Goal: Transaction & Acquisition: Obtain resource

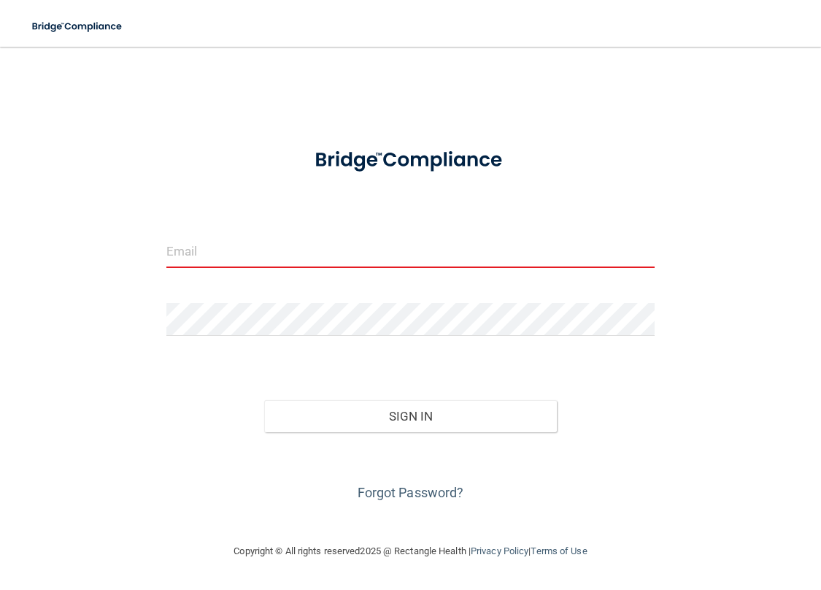
type input "[EMAIL_ADDRESS][DOMAIN_NAME]"
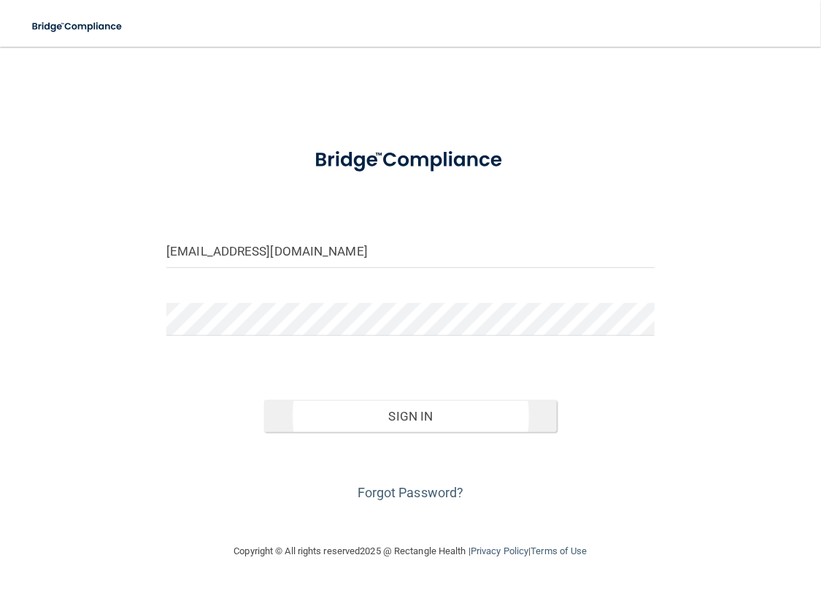
click at [403, 400] on button "Sign In" at bounding box center [410, 416] width 293 height 32
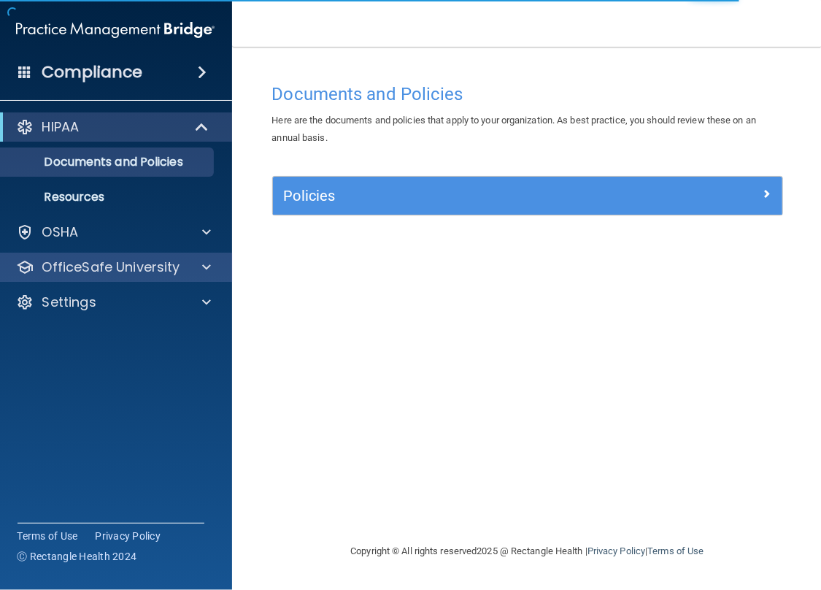
click at [127, 276] on p "OfficeSafe University" at bounding box center [111, 267] width 138 height 18
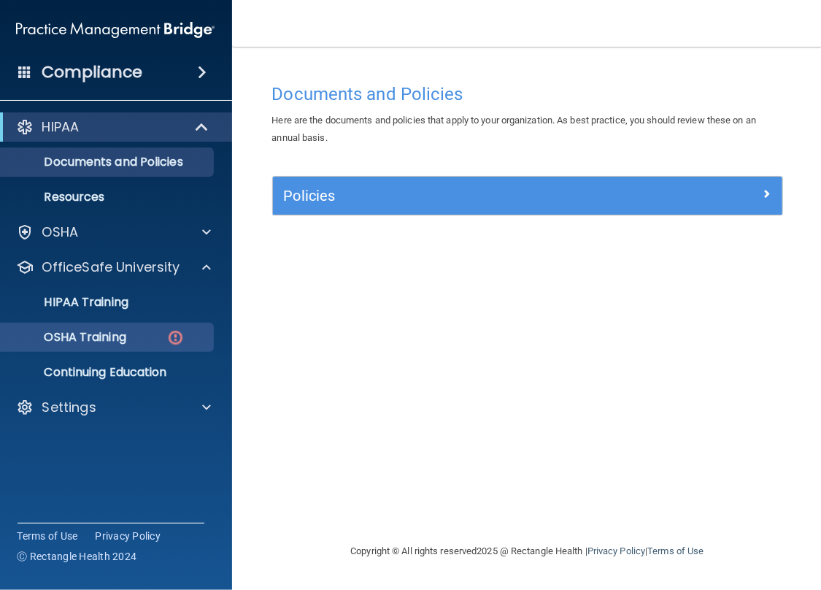
click at [156, 345] on div "OSHA Training" at bounding box center [107, 337] width 199 height 15
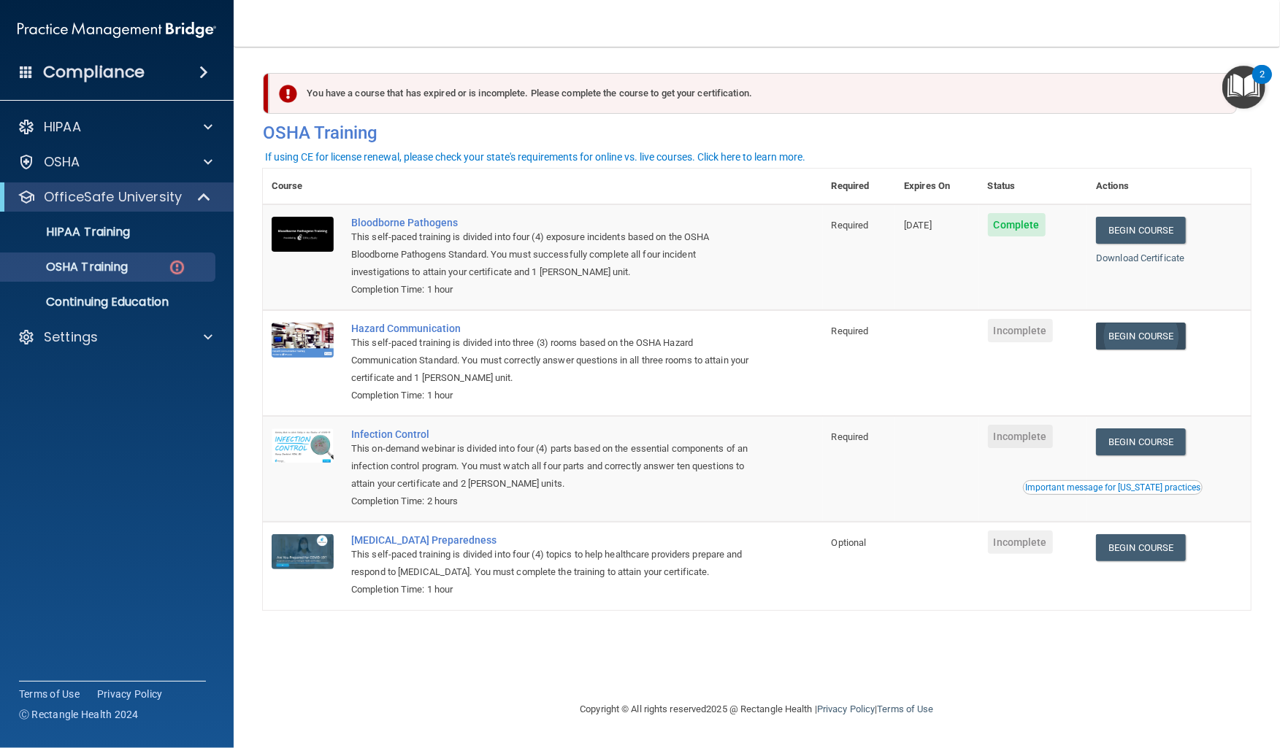
click at [821, 336] on link "Begin Course" at bounding box center [1140, 336] width 89 height 27
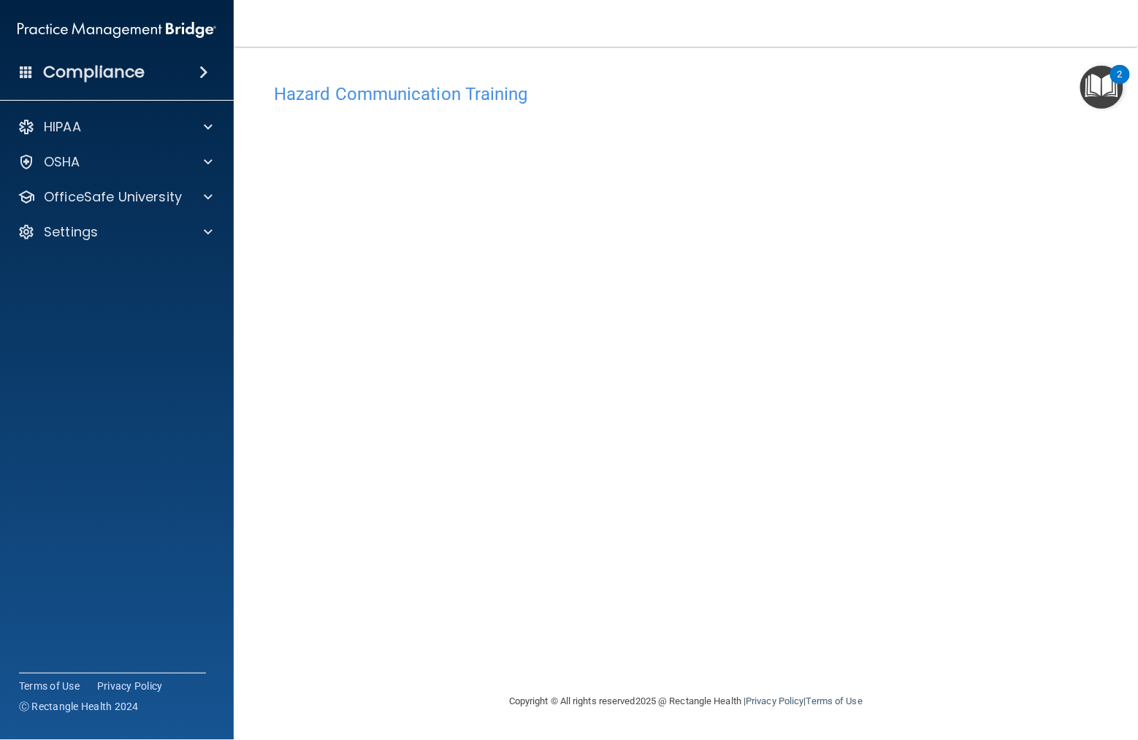
drag, startPoint x: 257, startPoint y: 146, endPoint x: 394, endPoint y: 101, distance: 144.5
click at [394, 101] on h4 "Hazard Communication Training" at bounding box center [686, 94] width 824 height 19
click at [394, 100] on h4 "Hazard Communication Training" at bounding box center [686, 94] width 824 height 19
click at [1120, 77] on div "2" at bounding box center [1119, 83] width 5 height 19
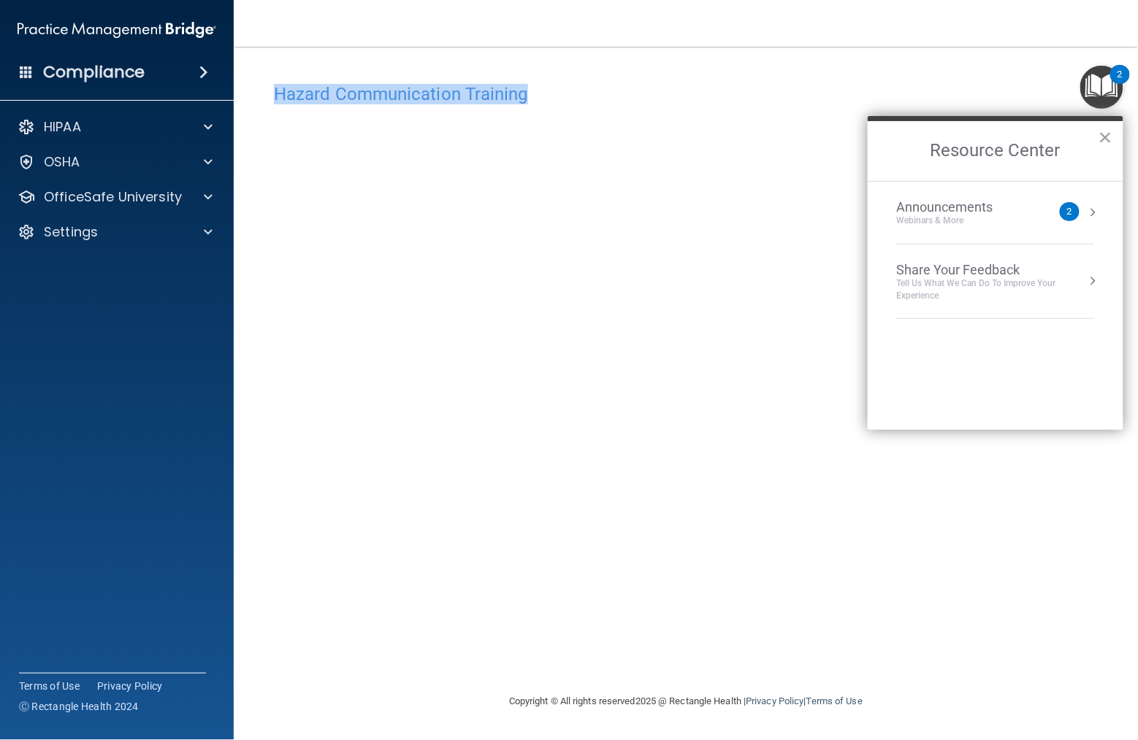
click at [1067, 99] on h4 "Hazard Communication Training" at bounding box center [686, 94] width 824 height 19
click at [1084, 91] on img "Open Resource Center, 2 new notifications" at bounding box center [1101, 87] width 43 height 43
click at [418, 95] on h4 "Hazard Communication Training" at bounding box center [686, 94] width 824 height 19
click at [1105, 144] on button "×" at bounding box center [1105, 137] width 14 height 23
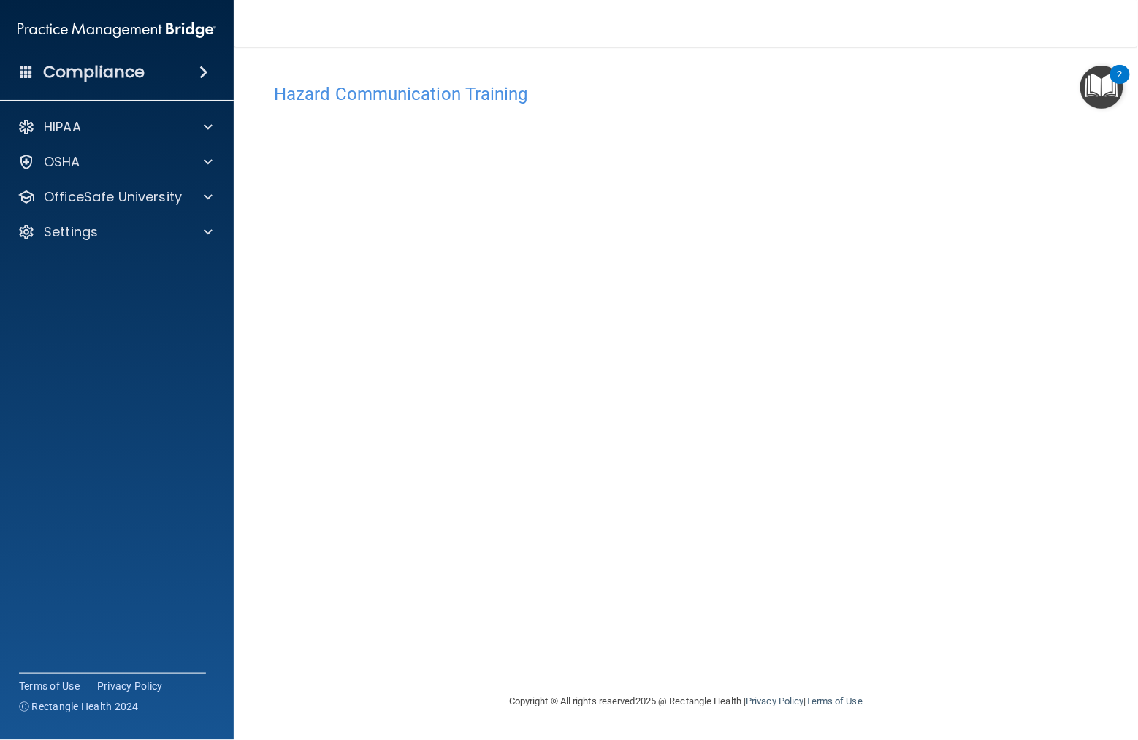
click at [377, 103] on h4 "Hazard Communication Training" at bounding box center [686, 94] width 824 height 19
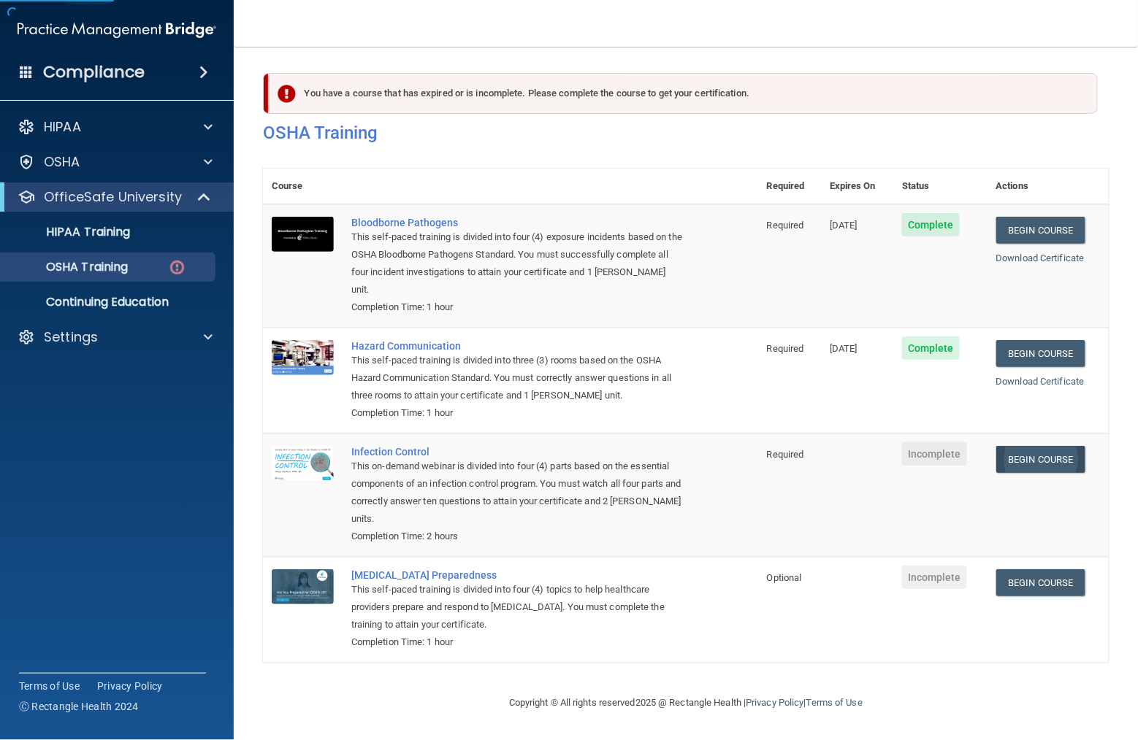
click at [1014, 446] on link "Begin Course" at bounding box center [1040, 459] width 89 height 27
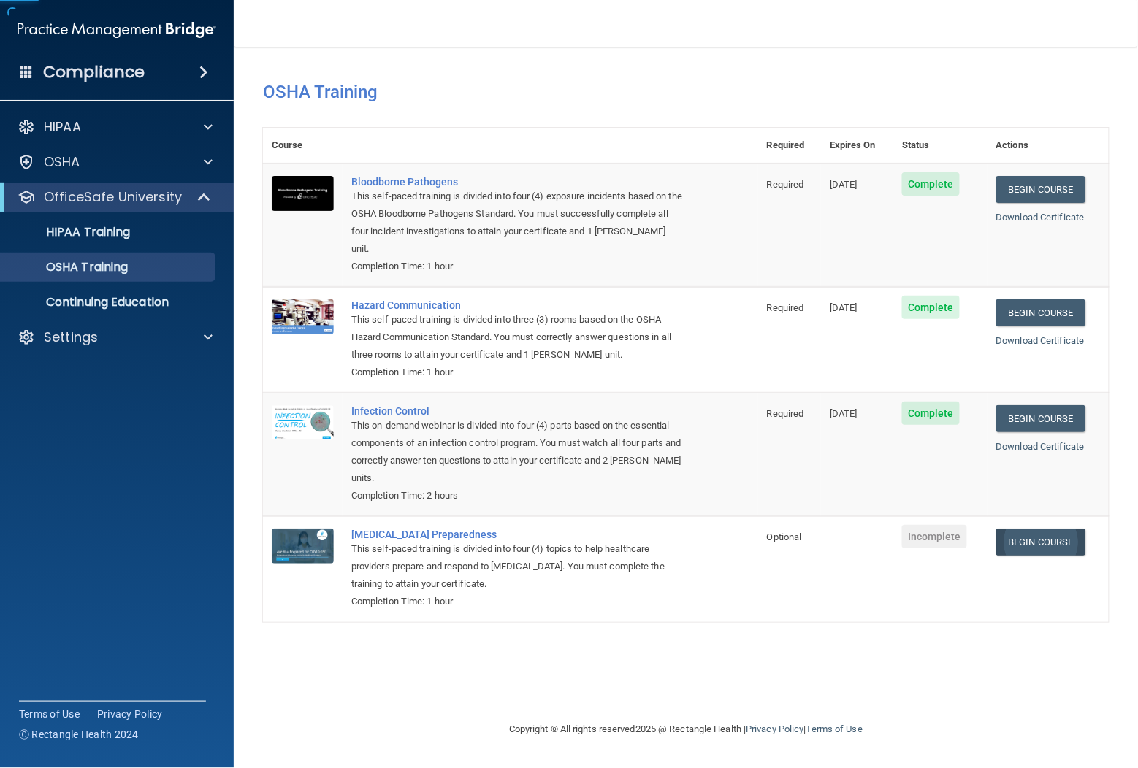
click at [1029, 529] on link "Begin Course" at bounding box center [1040, 542] width 89 height 27
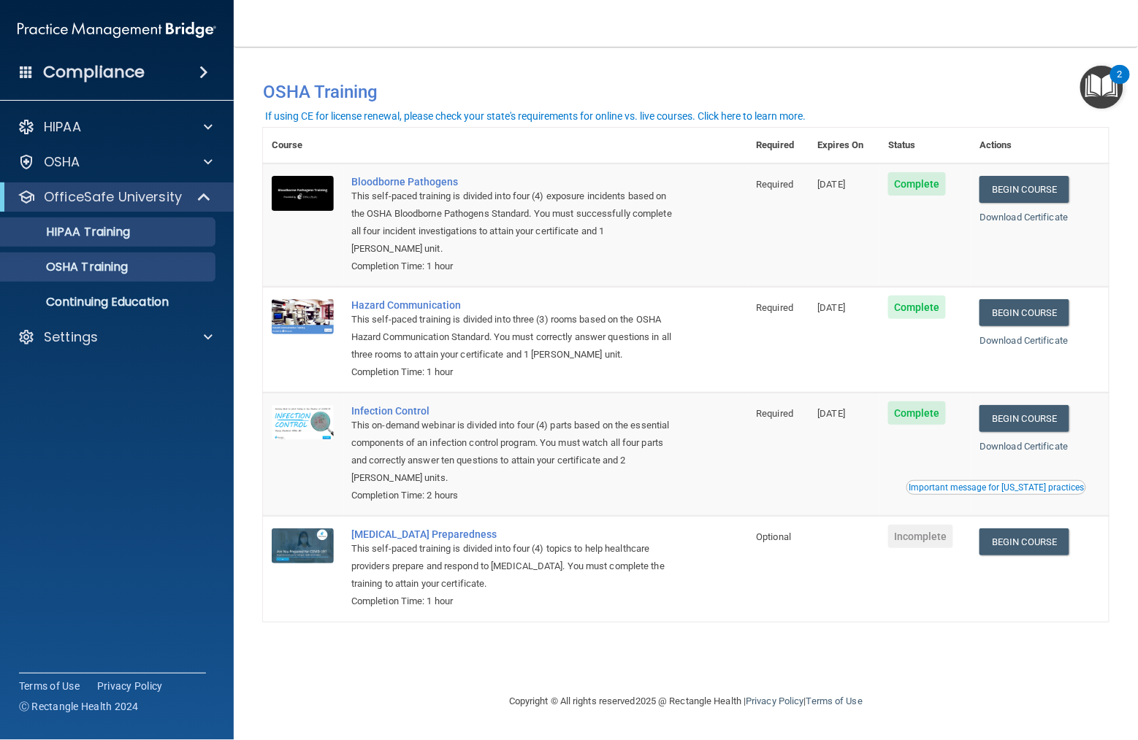
click at [92, 239] on p "HIPAA Training" at bounding box center [69, 232] width 120 height 15
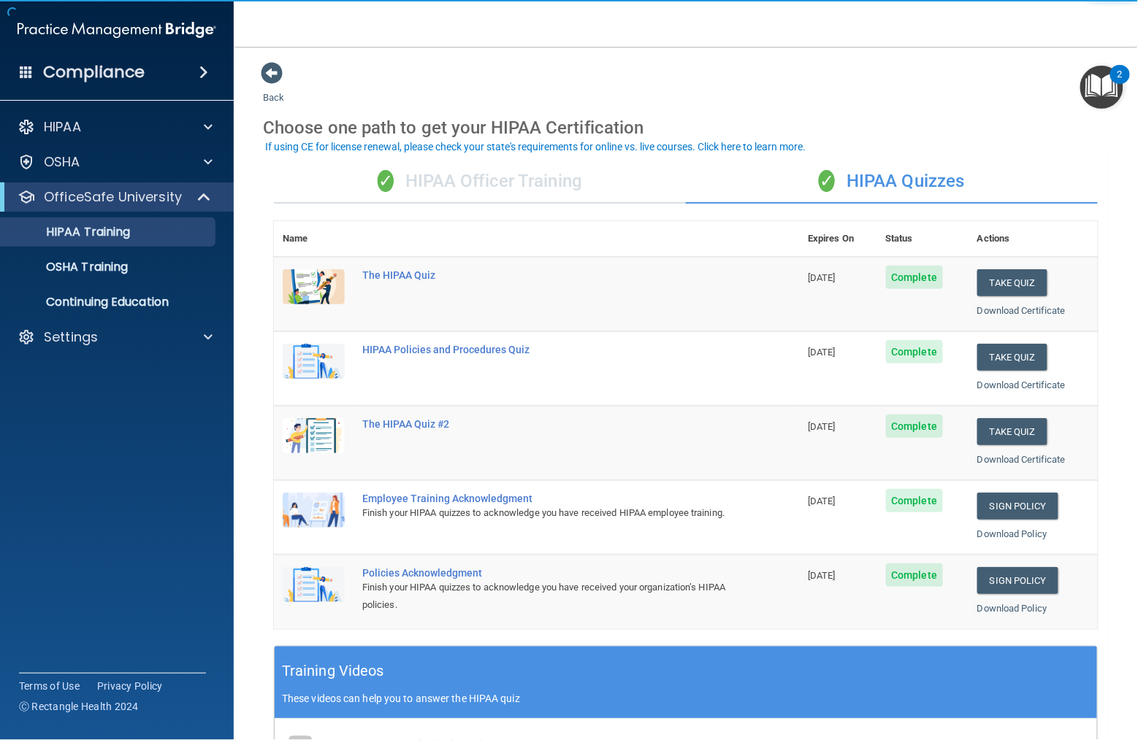
click at [468, 196] on div "✓ HIPAA Officer Training" at bounding box center [480, 182] width 412 height 44
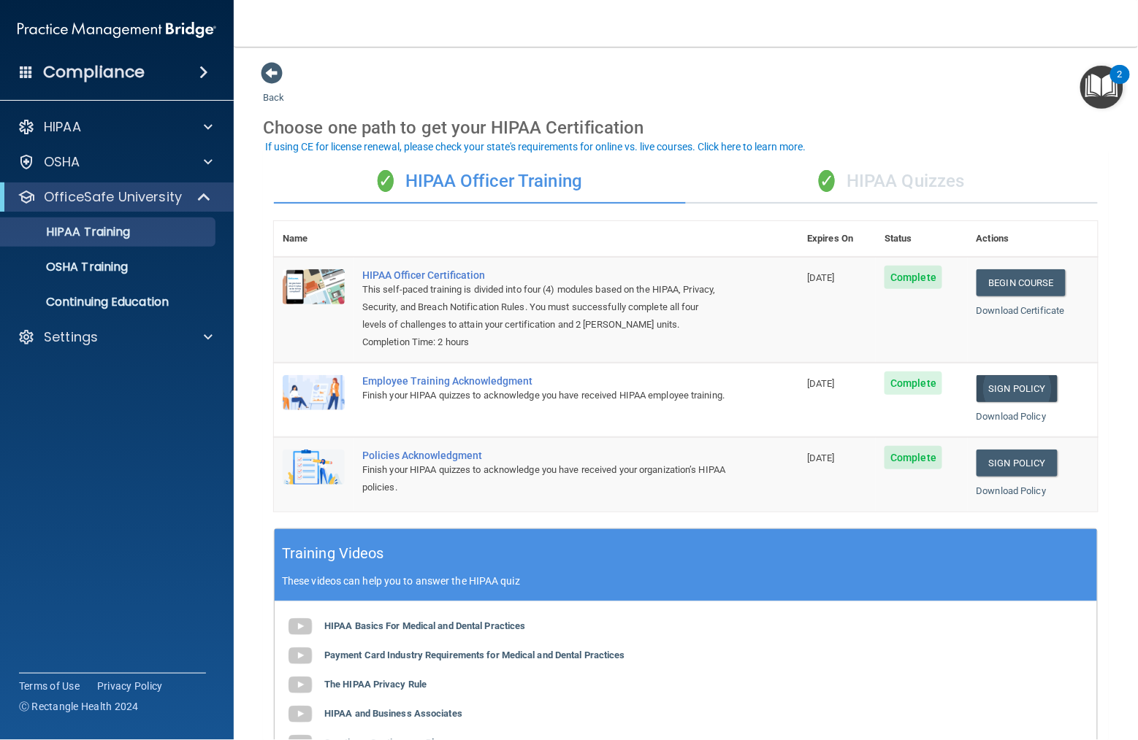
click at [993, 375] on link "Sign Policy" at bounding box center [1016, 388] width 81 height 27
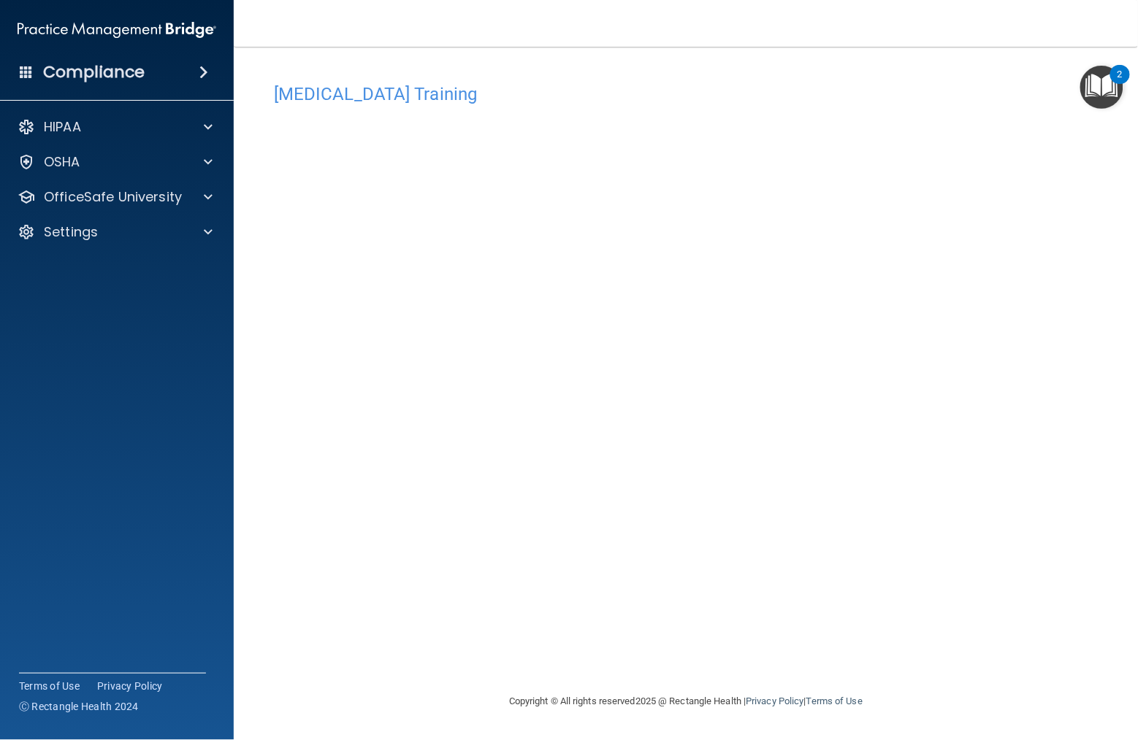
click at [246, 345] on main "COVID-19 Training This course doesn’t expire until . Are you sure you want to t…" at bounding box center [686, 394] width 904 height 694
click at [155, 190] on p "OfficeSafe University" at bounding box center [113, 197] width 138 height 18
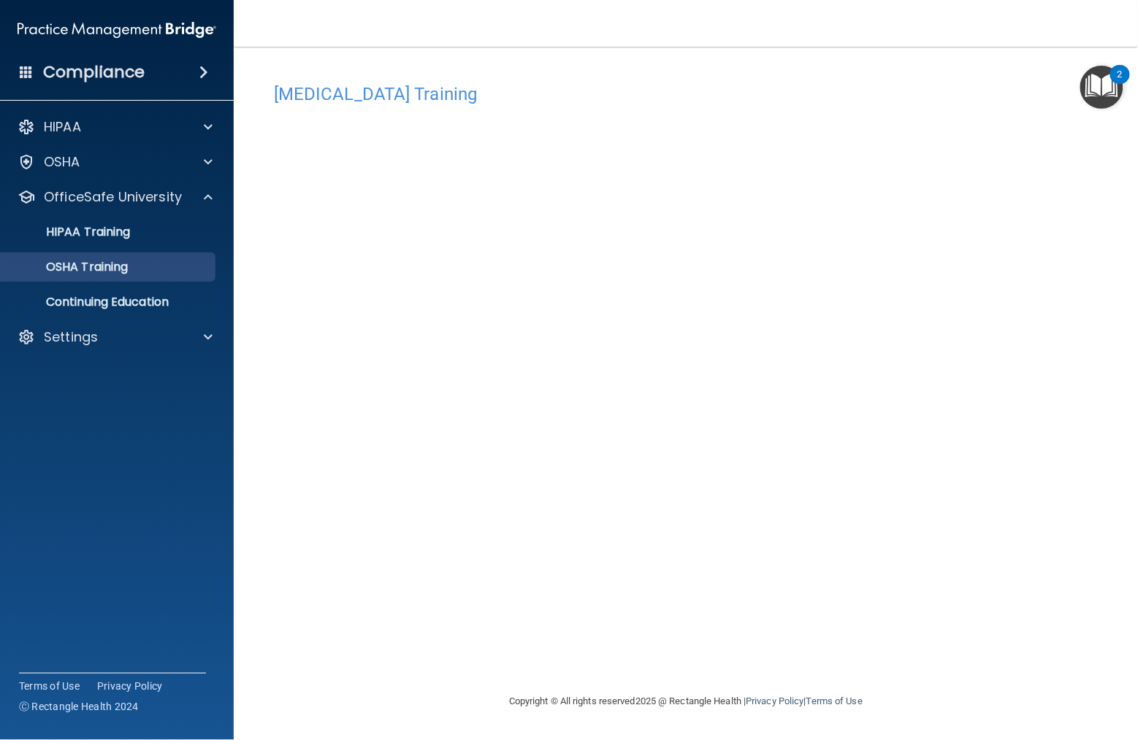
click at [171, 269] on div "OSHA Training" at bounding box center [108, 267] width 199 height 15
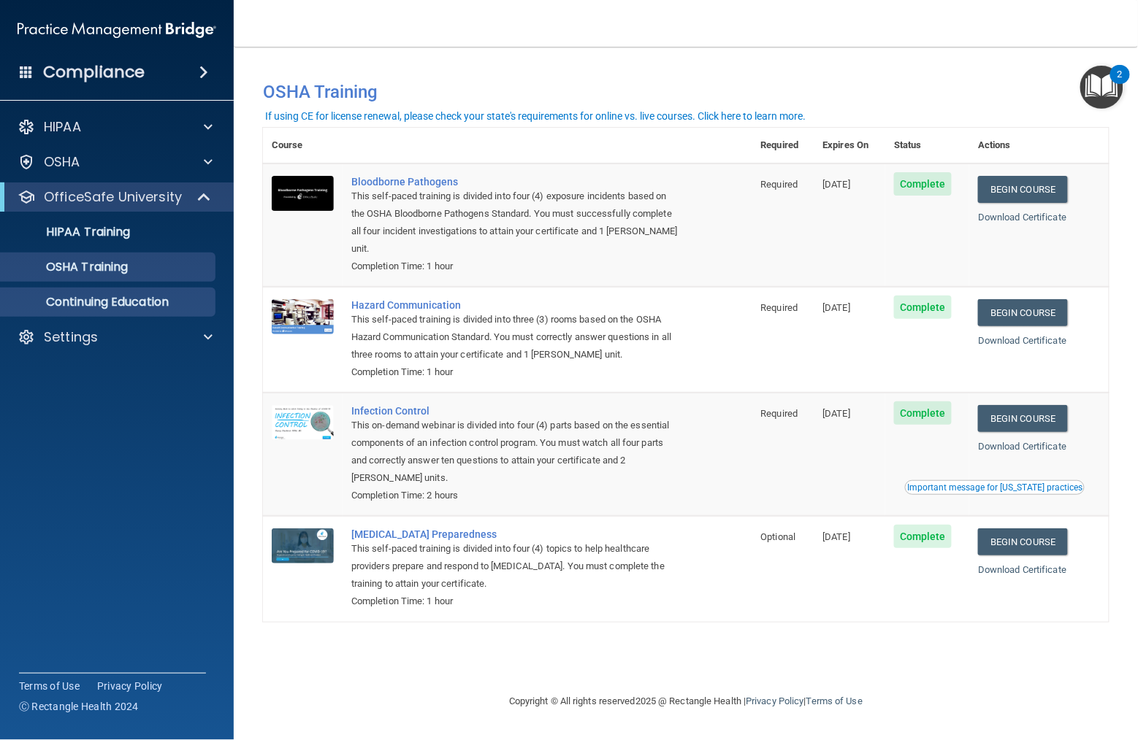
click at [45, 294] on link "Continuing Education" at bounding box center [100, 302] width 230 height 29
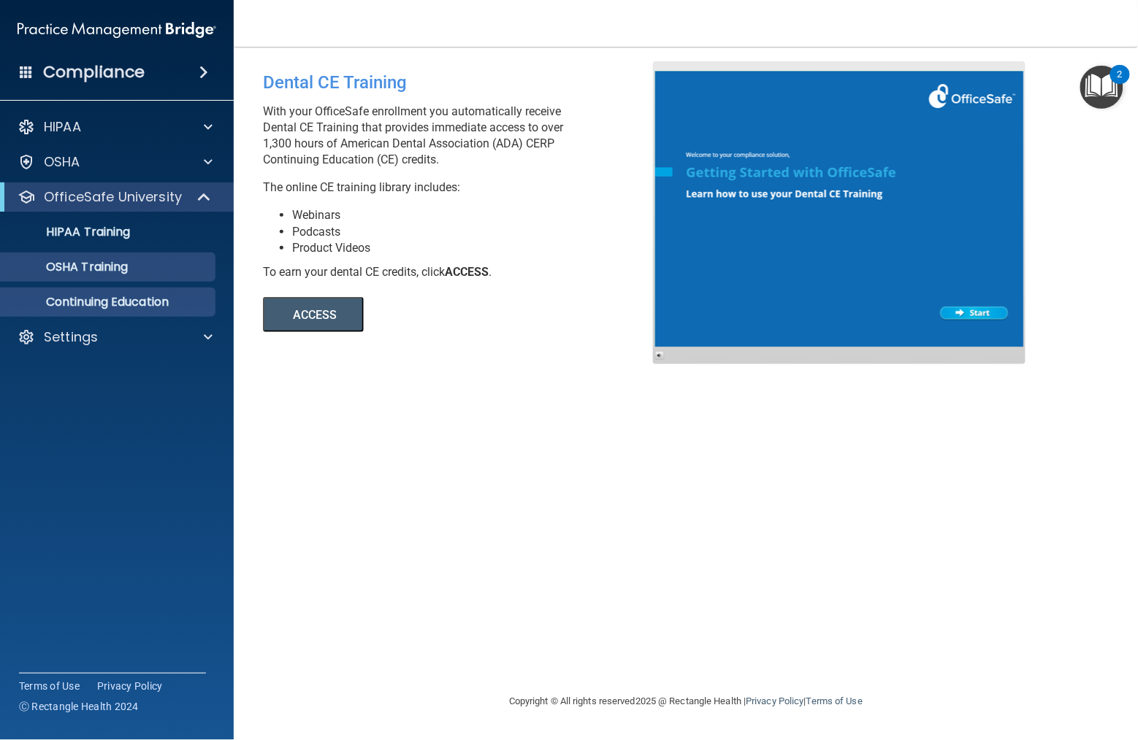
click at [115, 253] on link "OSHA Training" at bounding box center [100, 267] width 230 height 29
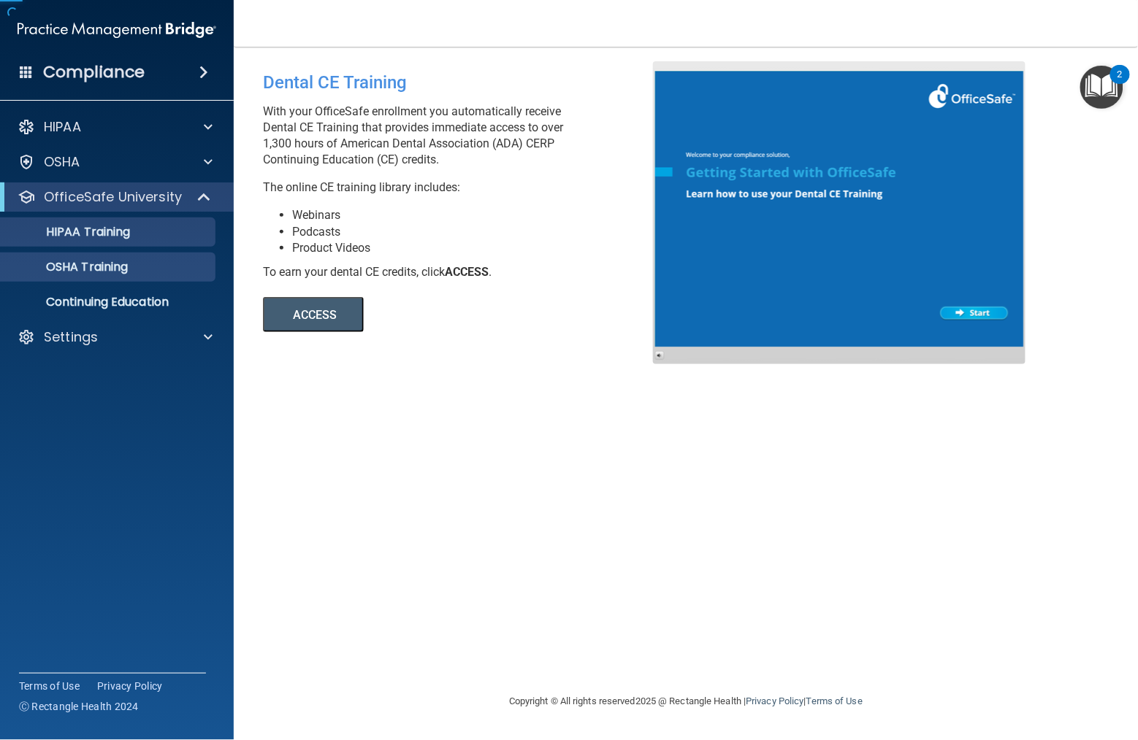
click at [115, 244] on link "HIPAA Training" at bounding box center [100, 232] width 230 height 29
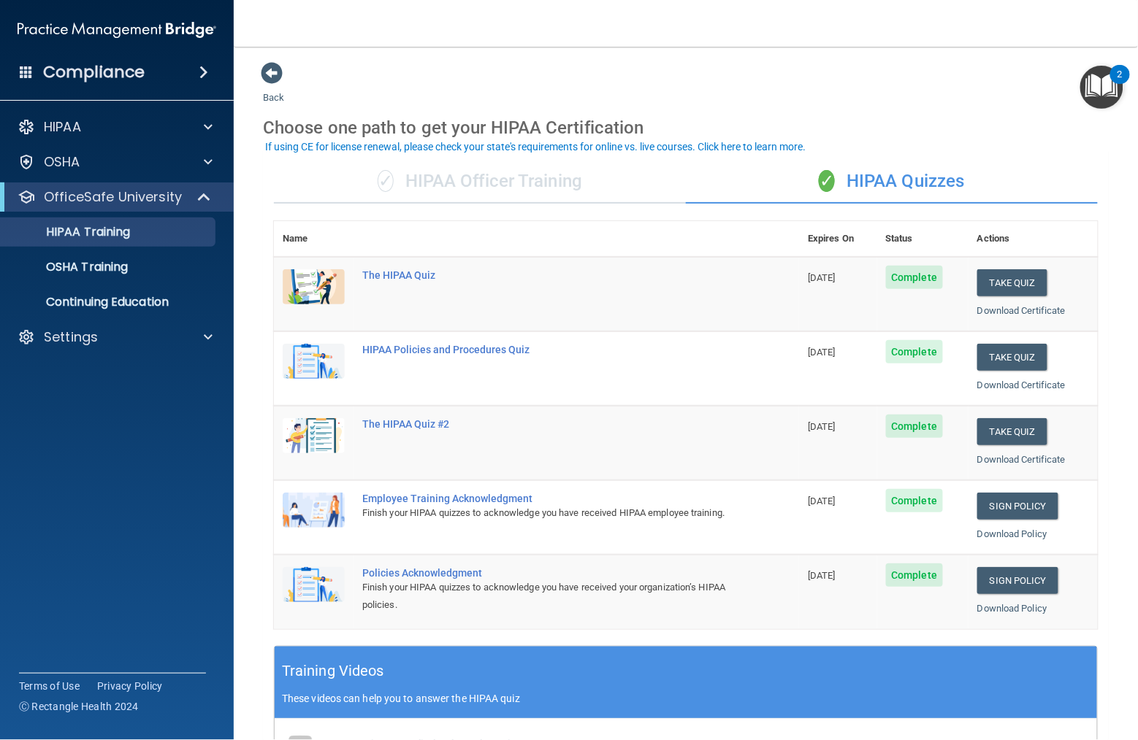
click at [575, 181] on div "✓ HIPAA Officer Training" at bounding box center [480, 182] width 412 height 44
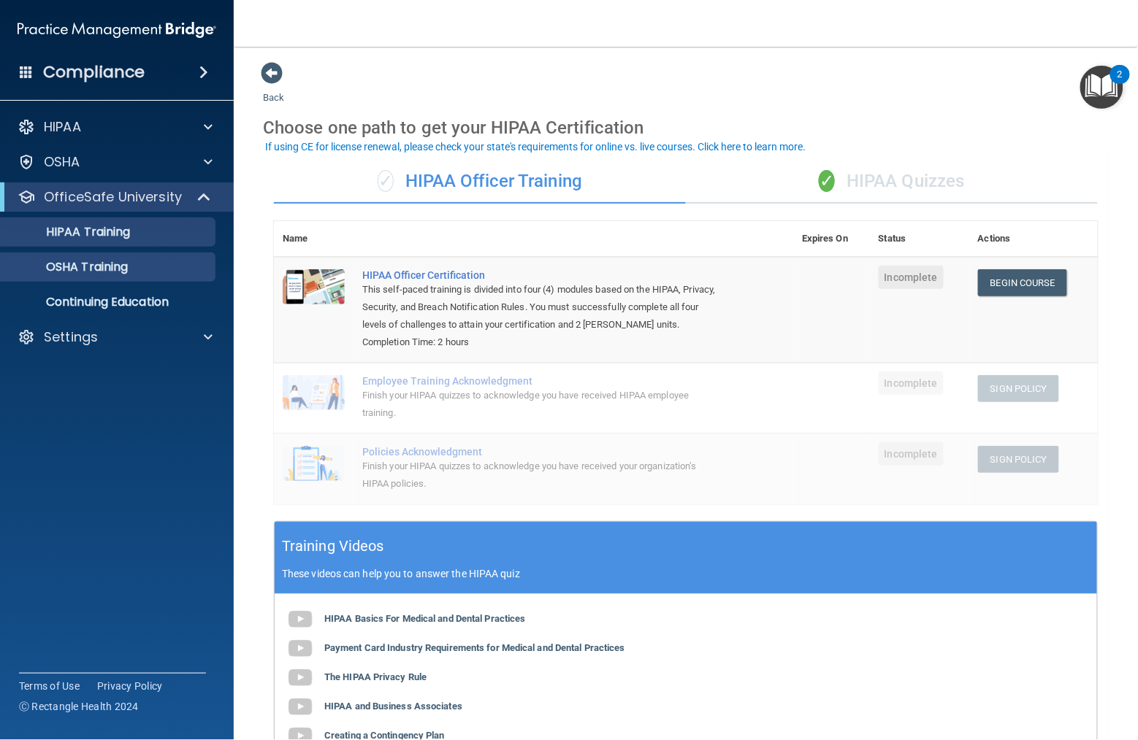
click at [102, 276] on link "OSHA Training" at bounding box center [100, 267] width 230 height 29
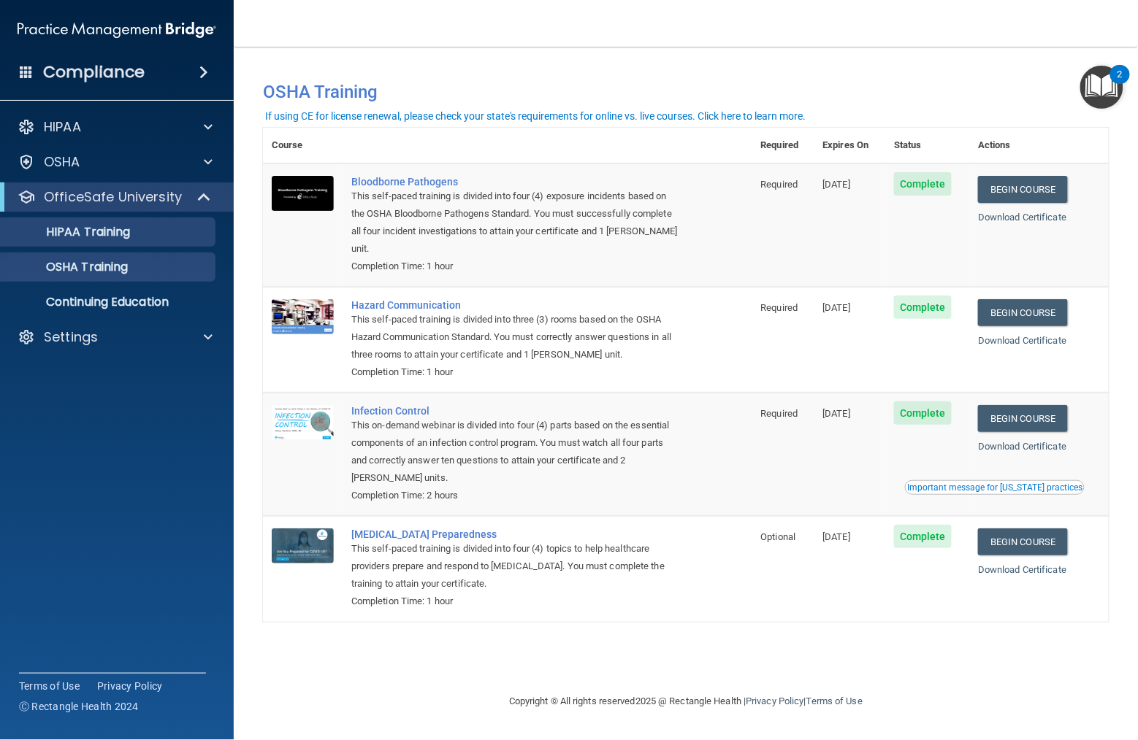
click at [108, 240] on link "HIPAA Training" at bounding box center [100, 232] width 230 height 29
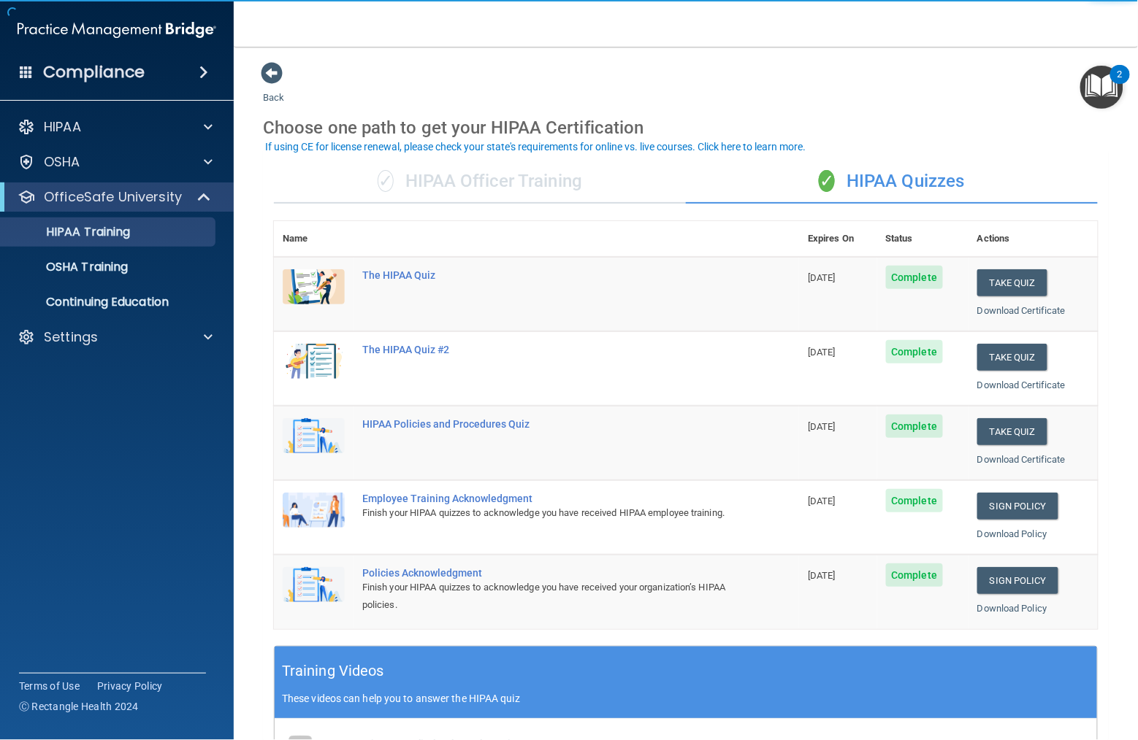
click at [515, 178] on div "✓ HIPAA Officer Training" at bounding box center [480, 182] width 412 height 44
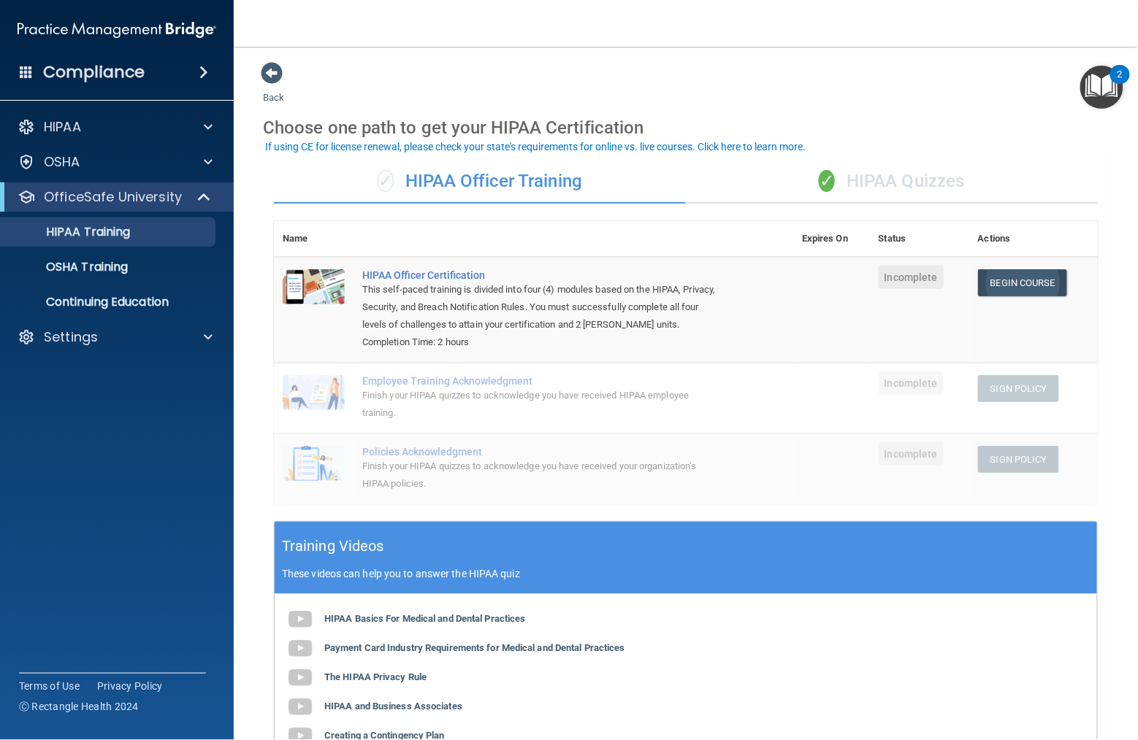
click at [1011, 272] on link "Begin Course" at bounding box center [1022, 282] width 89 height 27
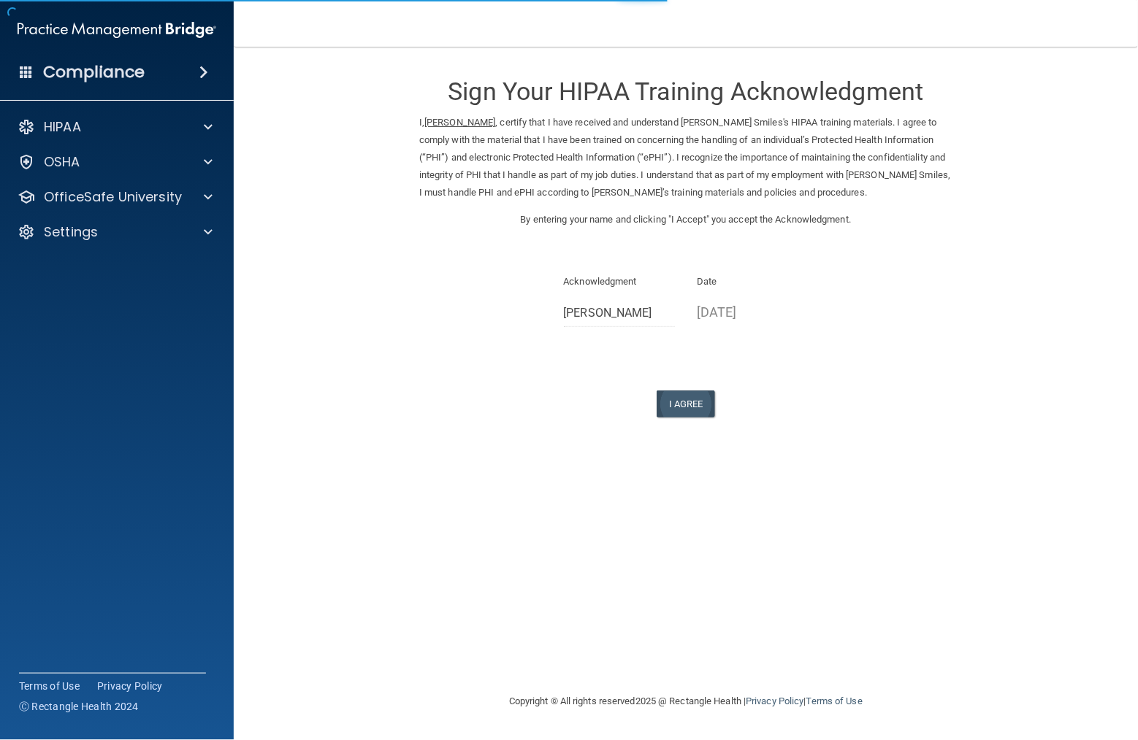
click at [702, 391] on button "I Agree" at bounding box center [685, 404] width 58 height 27
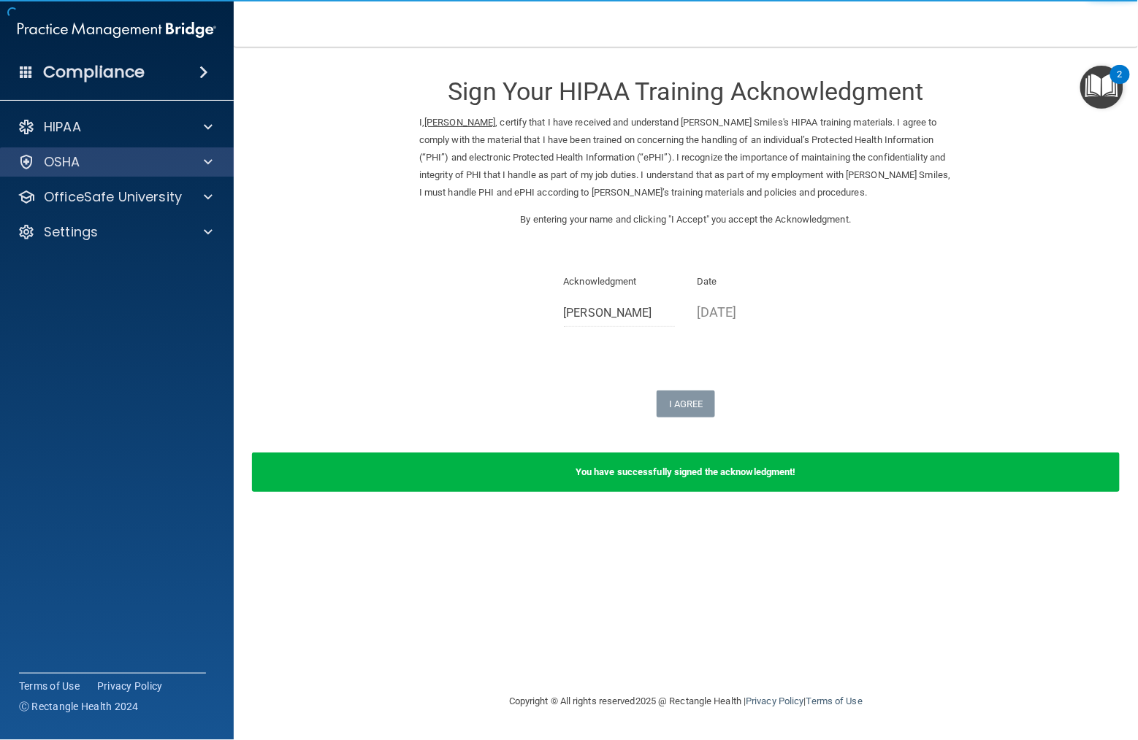
click at [85, 168] on div "OSHA" at bounding box center [97, 162] width 181 height 18
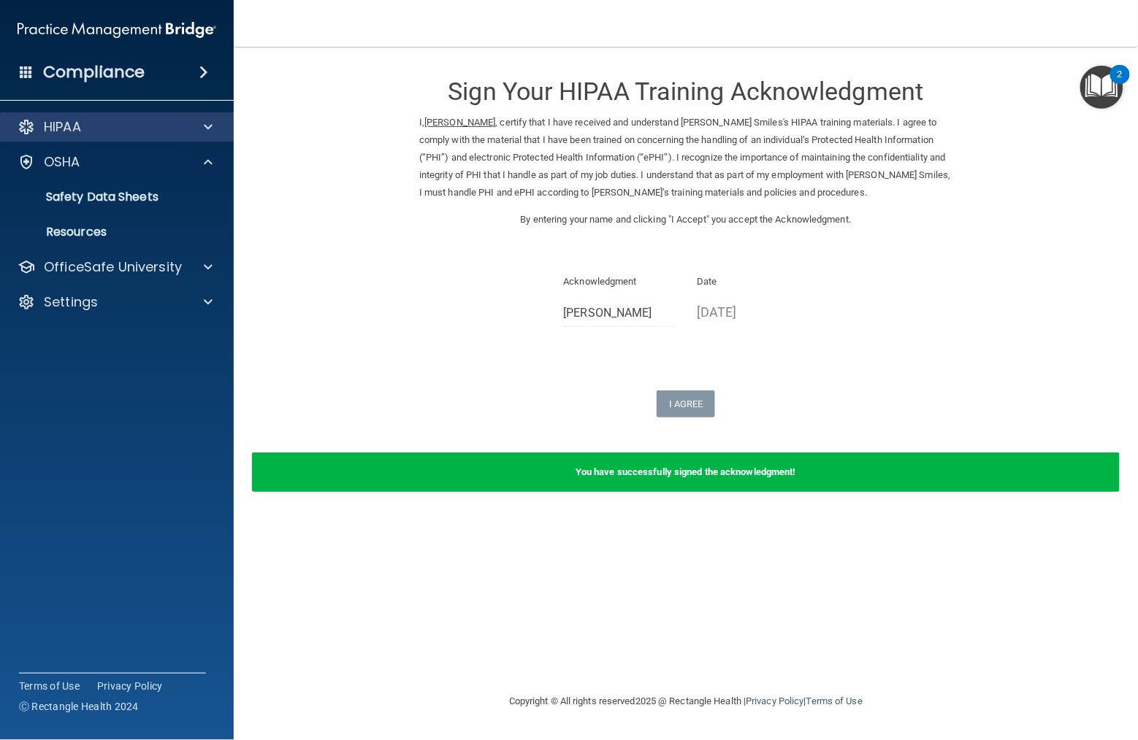
click at [137, 129] on div "HIPAA" at bounding box center [97, 127] width 181 height 18
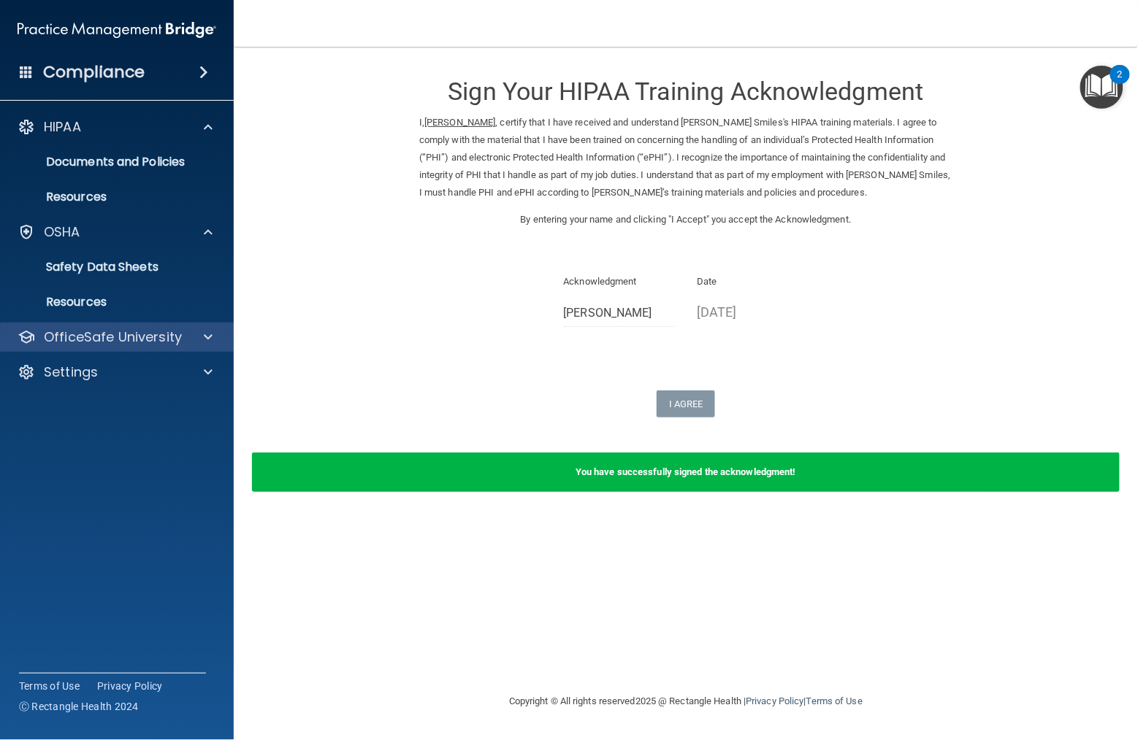
click at [139, 352] on div "OfficeSafe University" at bounding box center [117, 337] width 234 height 29
click at [161, 346] on p "OfficeSafe University" at bounding box center [113, 338] width 138 height 18
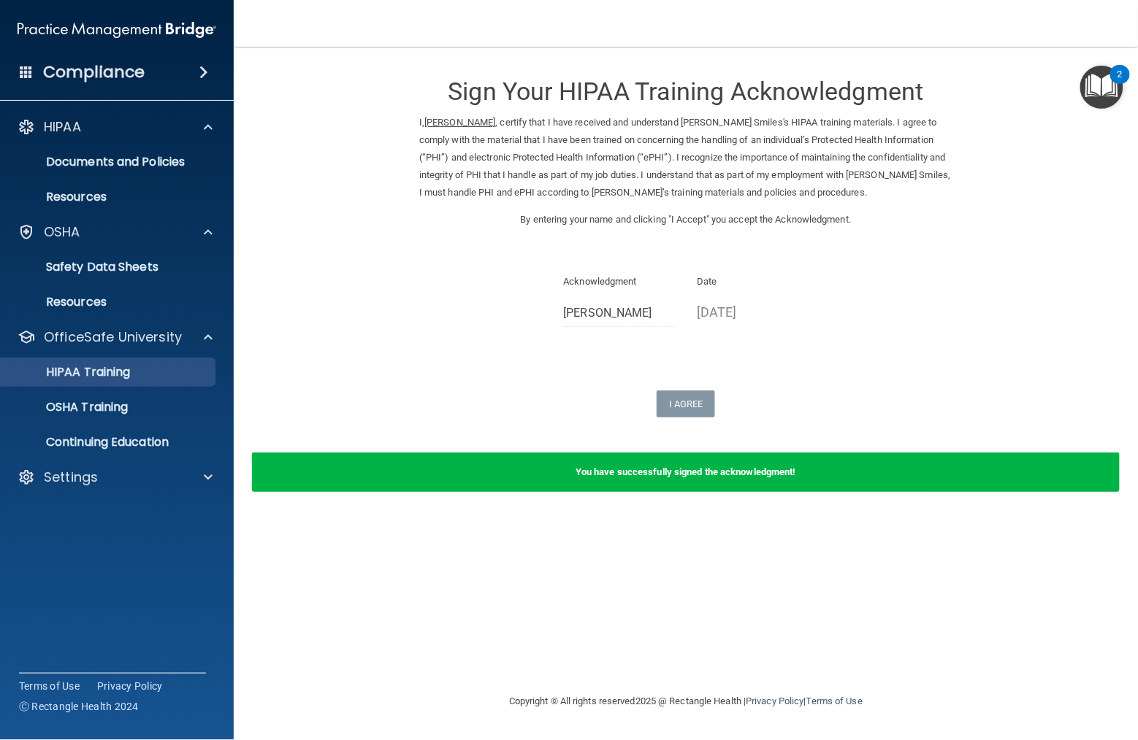
click at [171, 380] on div "HIPAA Training" at bounding box center [108, 372] width 199 height 15
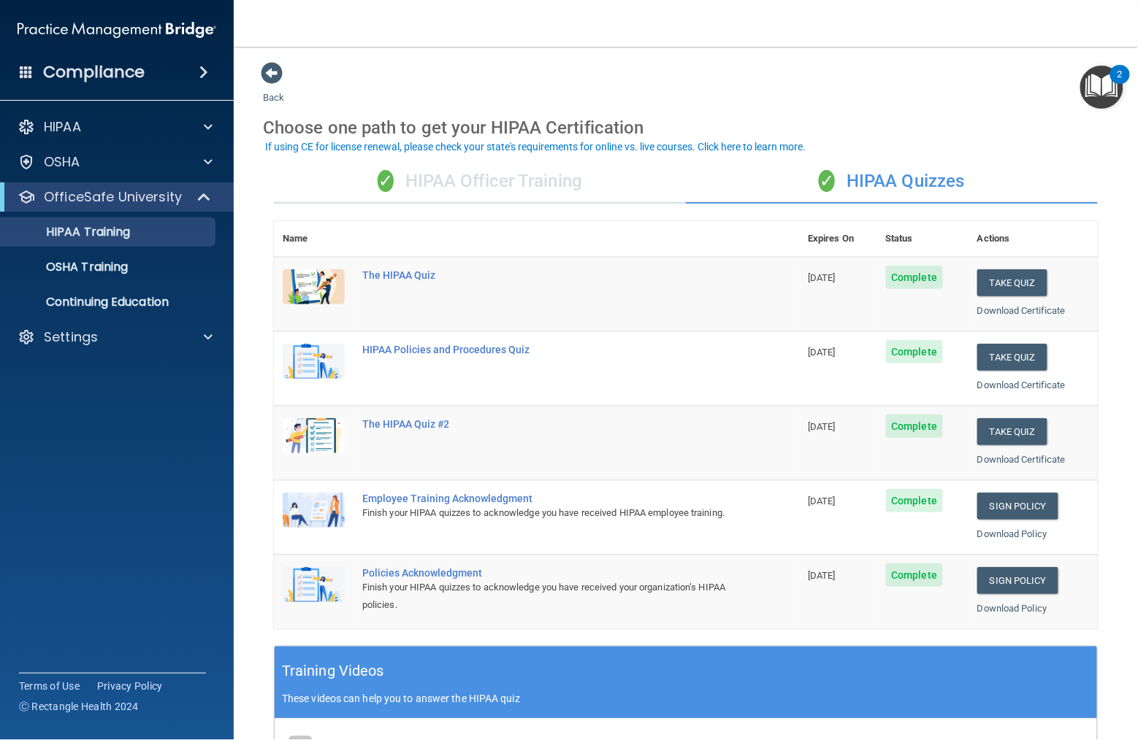
click at [491, 171] on div "✓ HIPAA Officer Training" at bounding box center [480, 182] width 412 height 44
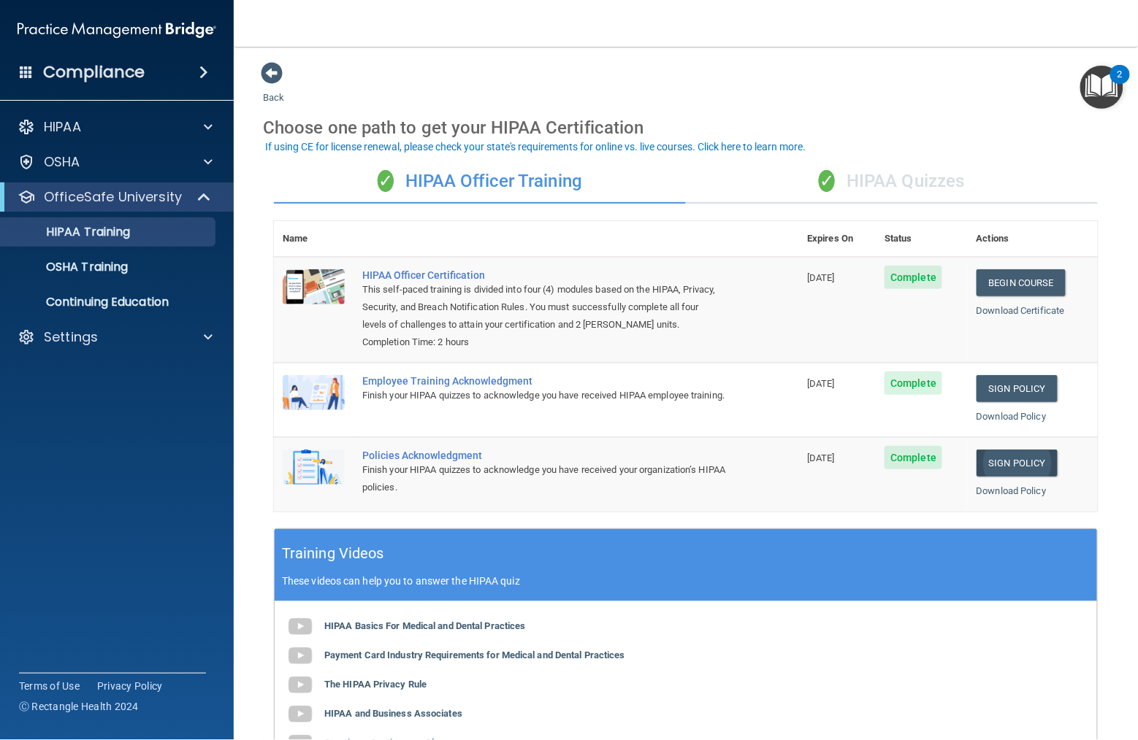
click at [1038, 462] on link "Sign Policy" at bounding box center [1016, 463] width 81 height 27
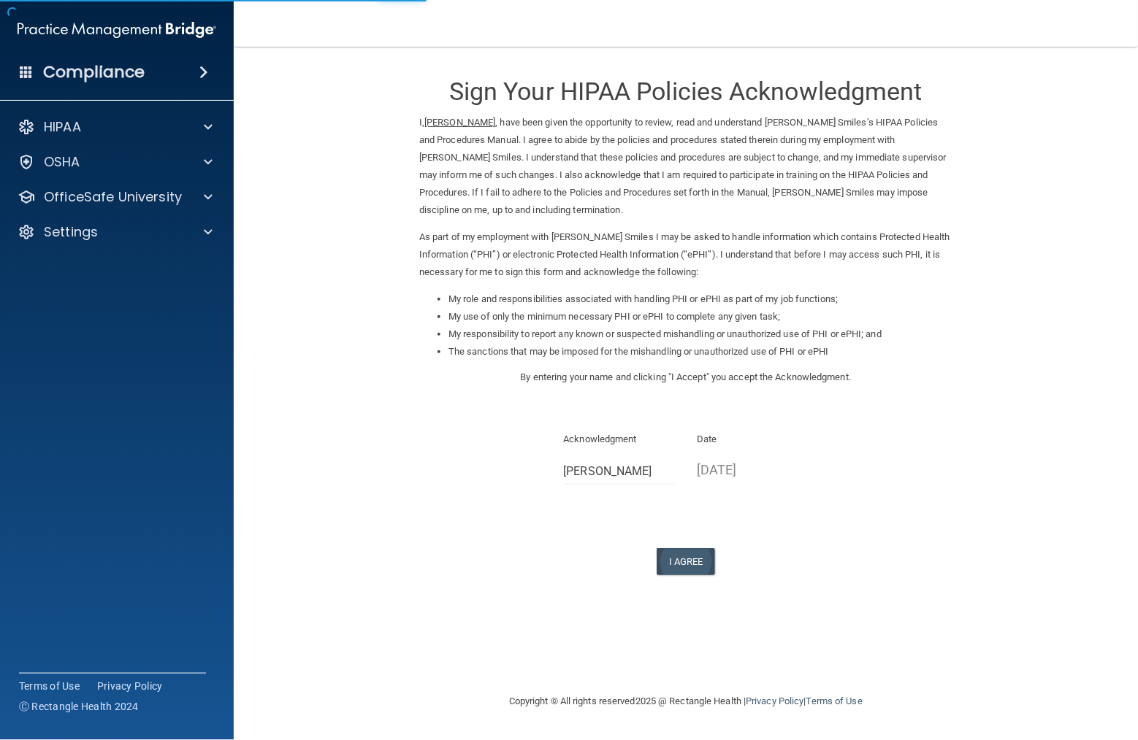
click at [690, 520] on div "Sign Your HIPAA Policies Acknowledgment I, gyuha jang , have been given the opp…" at bounding box center [685, 318] width 533 height 514
click at [695, 548] on button "I Agree" at bounding box center [685, 561] width 58 height 27
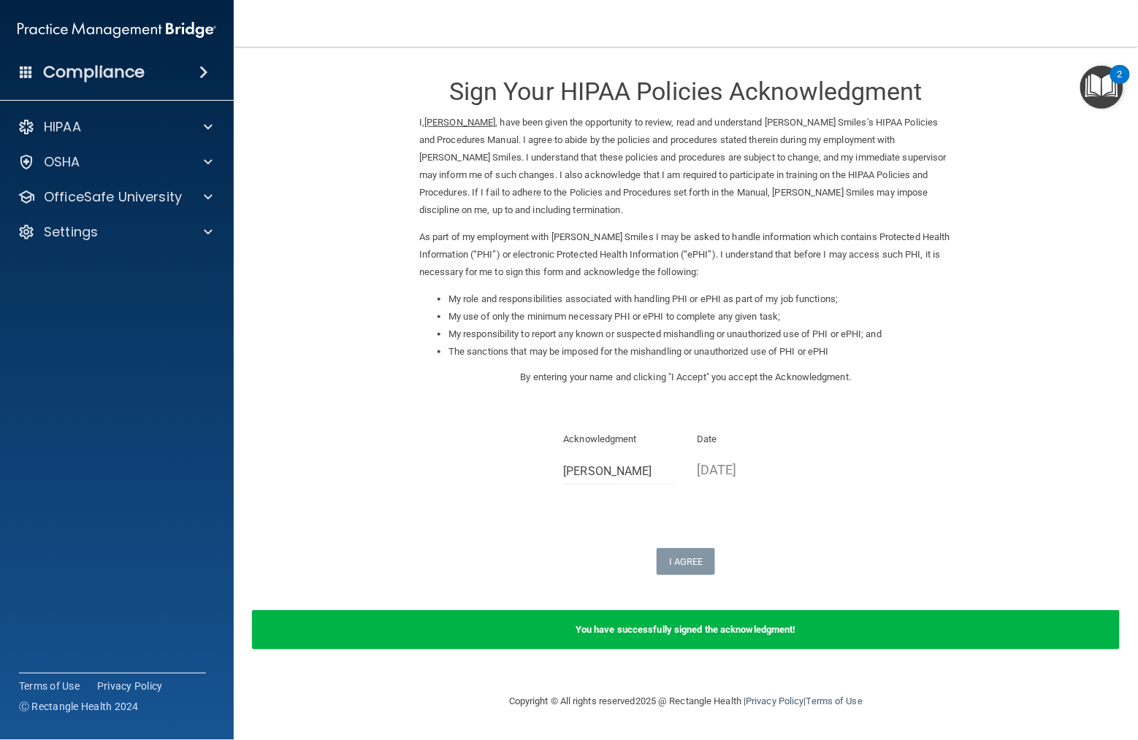
click at [111, 212] on div "HIPAA Documents and Policies Report an Incident Business Associates Emergency P…" at bounding box center [117, 183] width 234 height 152
click at [124, 209] on div "OfficeSafe University" at bounding box center [117, 197] width 234 height 29
click at [145, 202] on p "OfficeSafe University" at bounding box center [113, 197] width 138 height 18
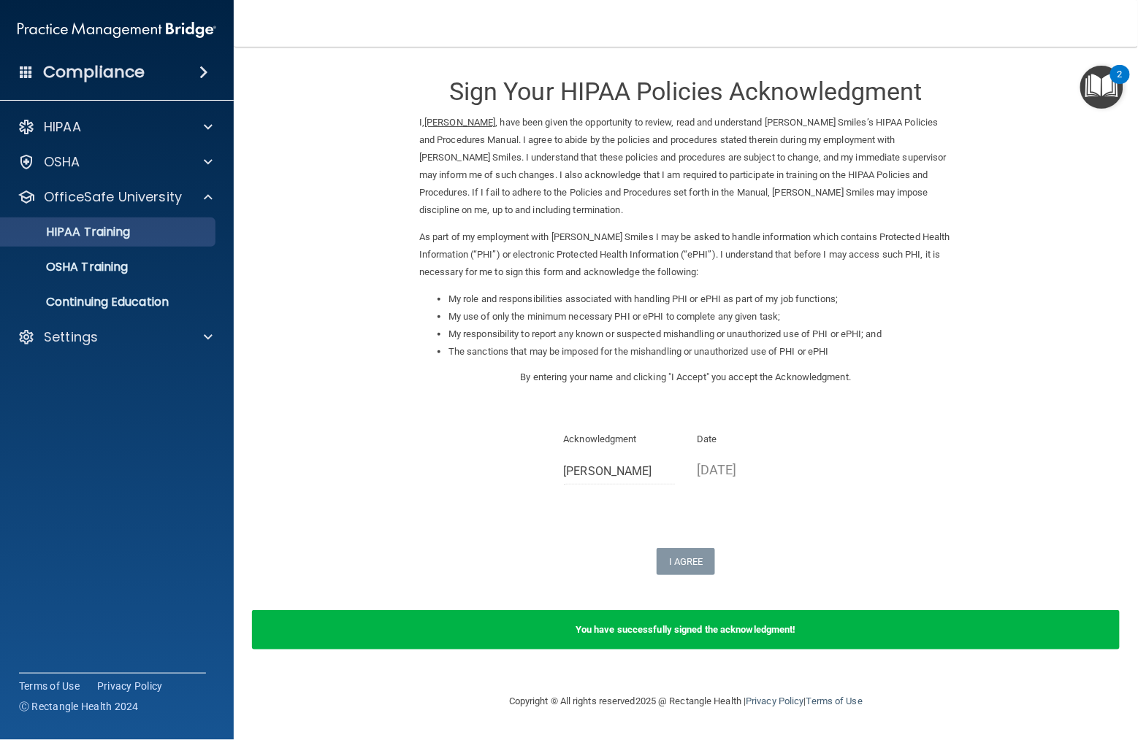
click at [161, 231] on div "HIPAA Training" at bounding box center [108, 232] width 199 height 15
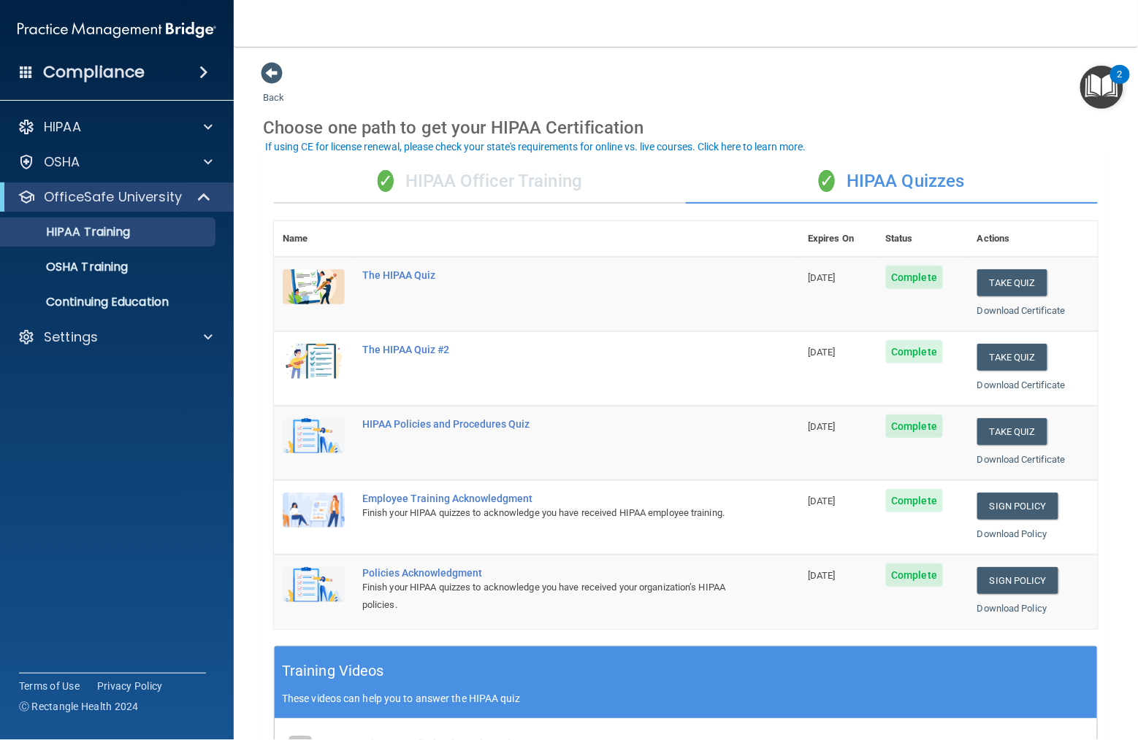
click at [401, 165] on div "✓ HIPAA Officer Training" at bounding box center [480, 182] width 412 height 44
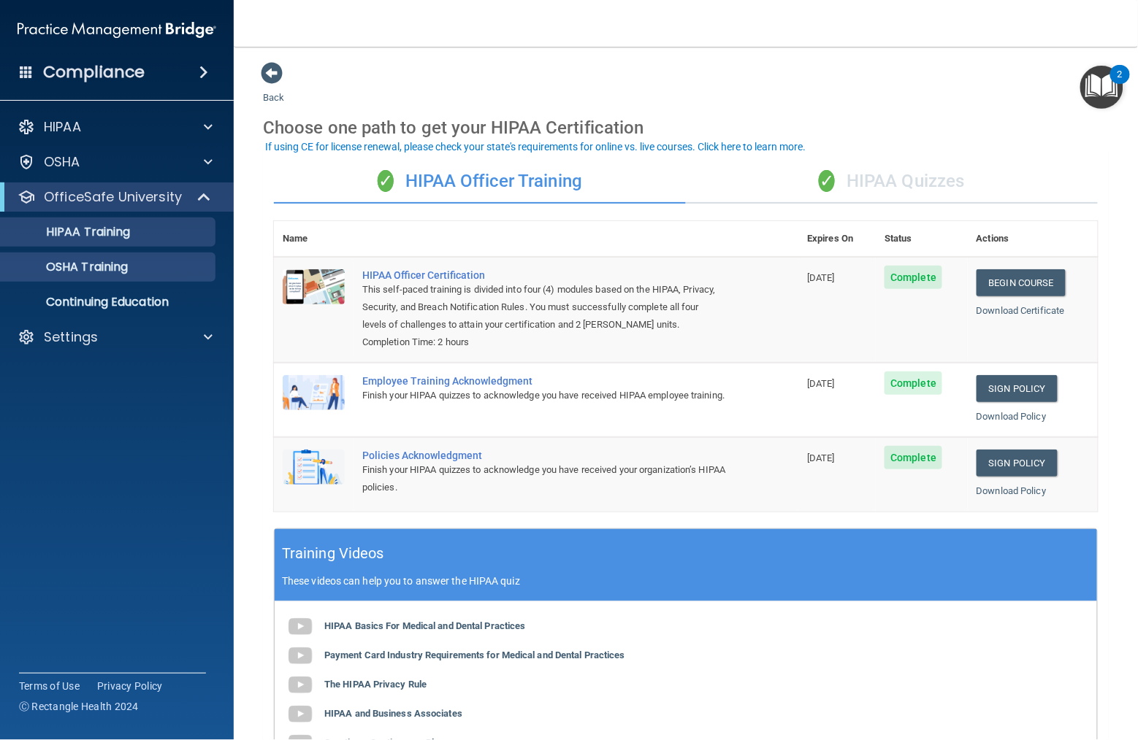
click at [106, 273] on p "OSHA Training" at bounding box center [68, 267] width 118 height 15
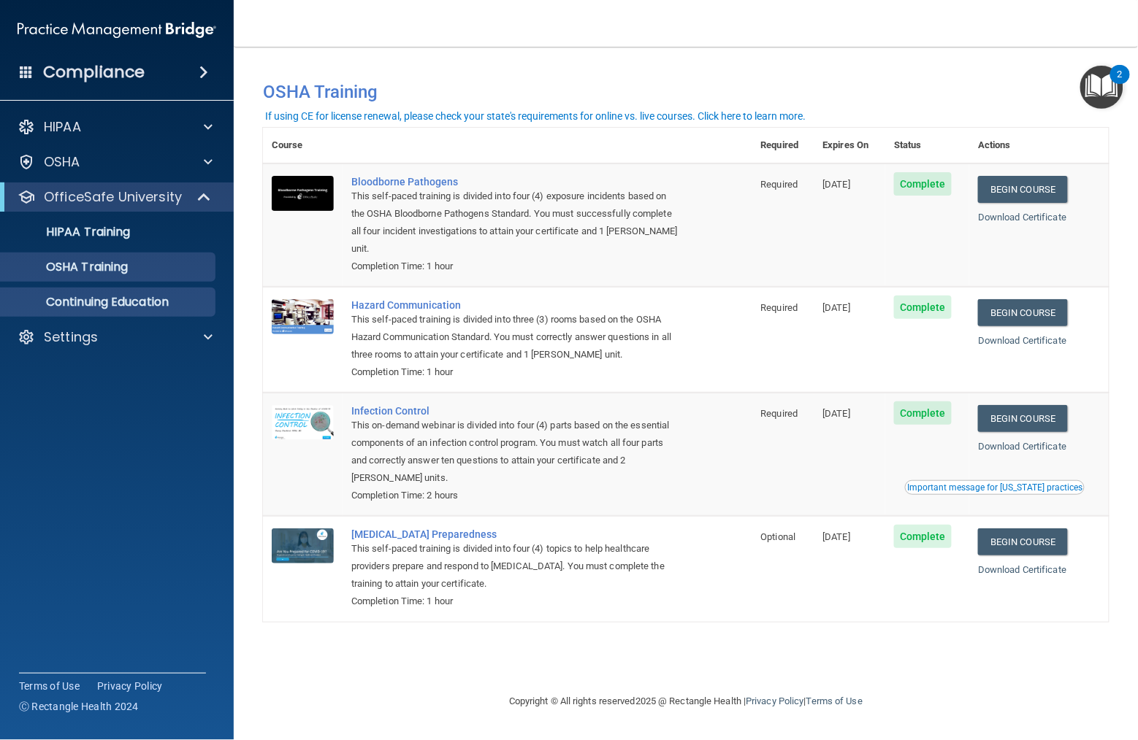
click at [65, 295] on p "Continuing Education" at bounding box center [108, 302] width 199 height 15
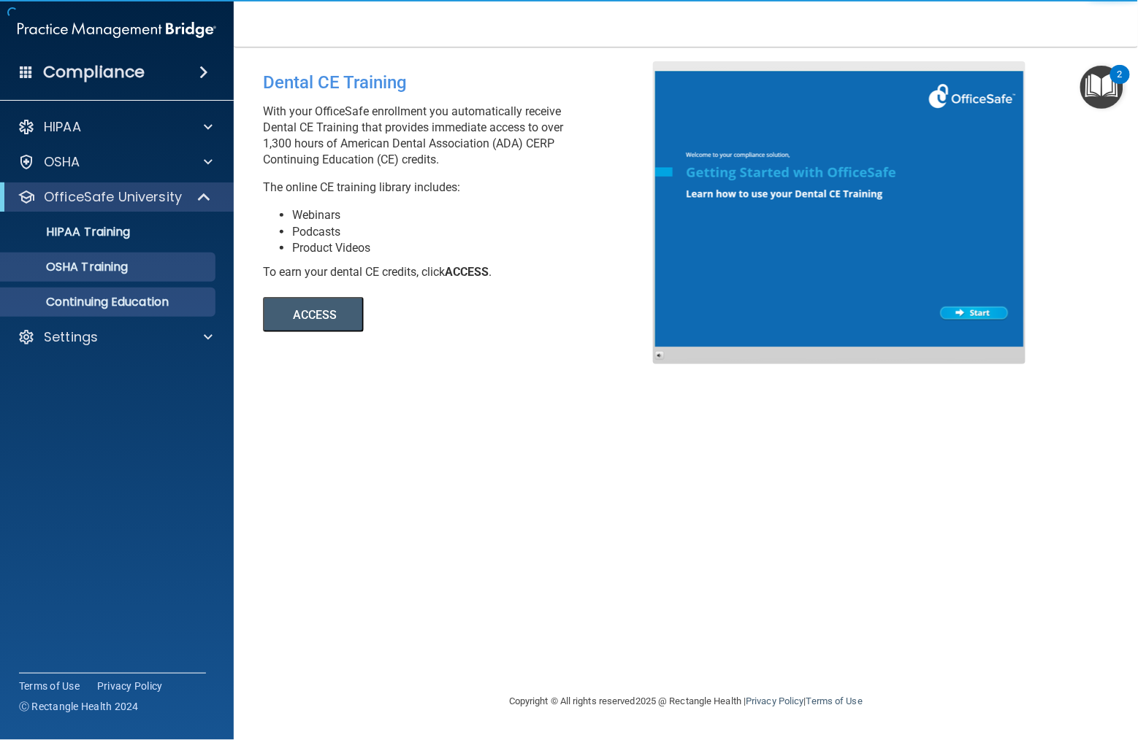
click at [56, 273] on p "OSHA Training" at bounding box center [68, 267] width 118 height 15
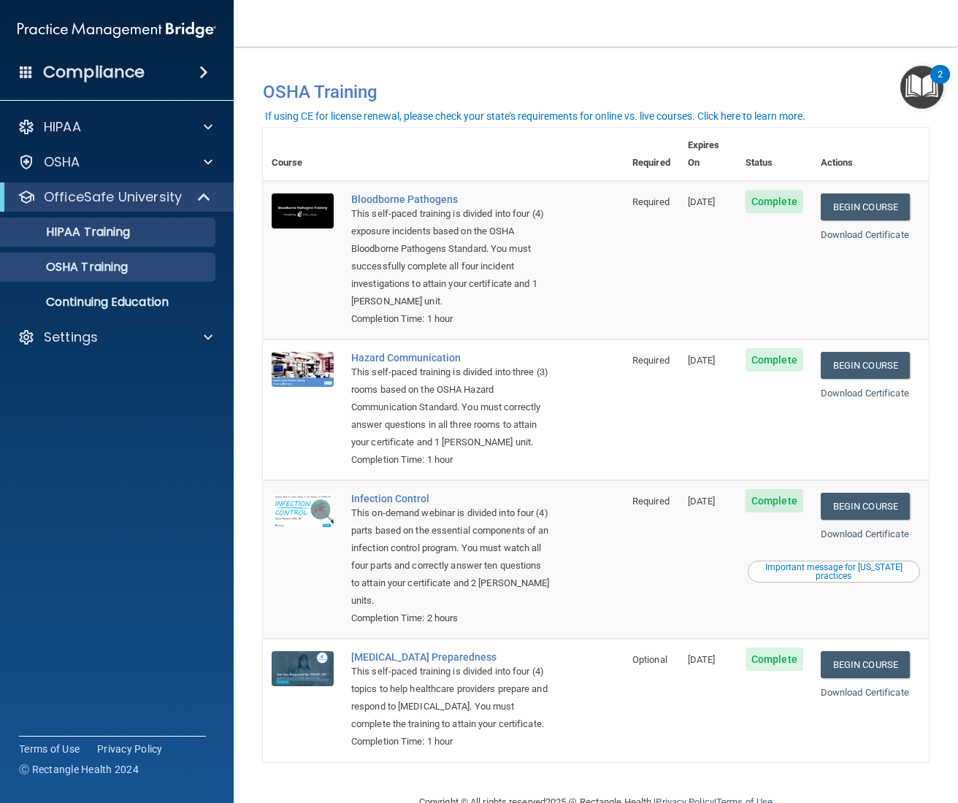
click at [137, 222] on link "HIPAA Training" at bounding box center [100, 232] width 230 height 29
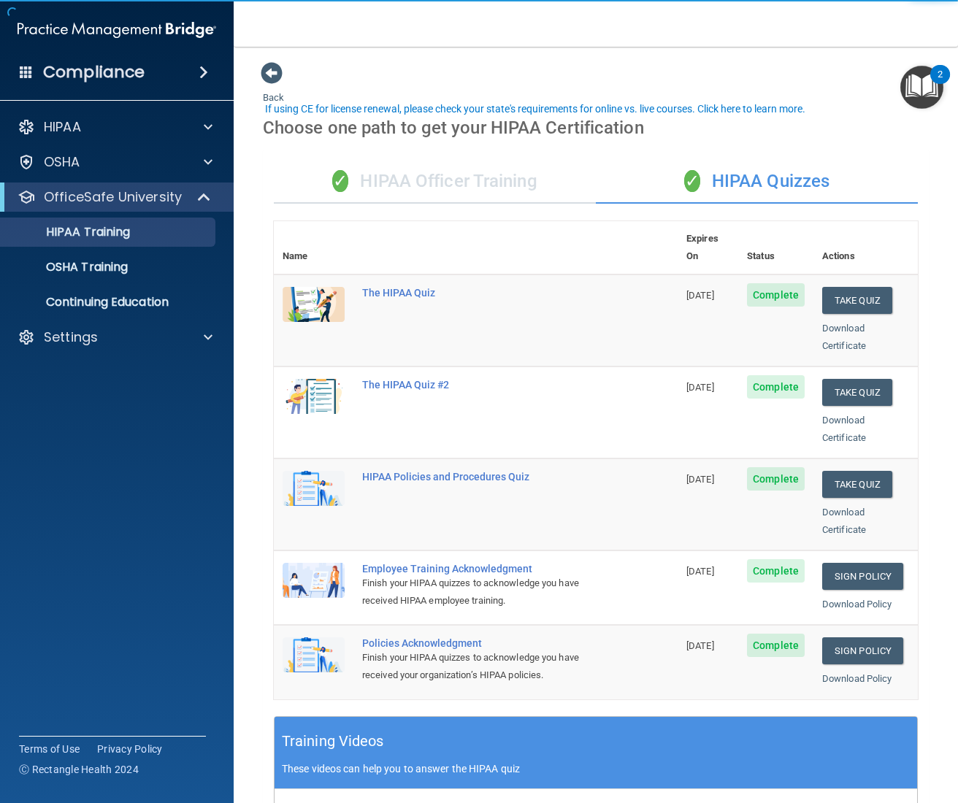
scroll to position [38, 0]
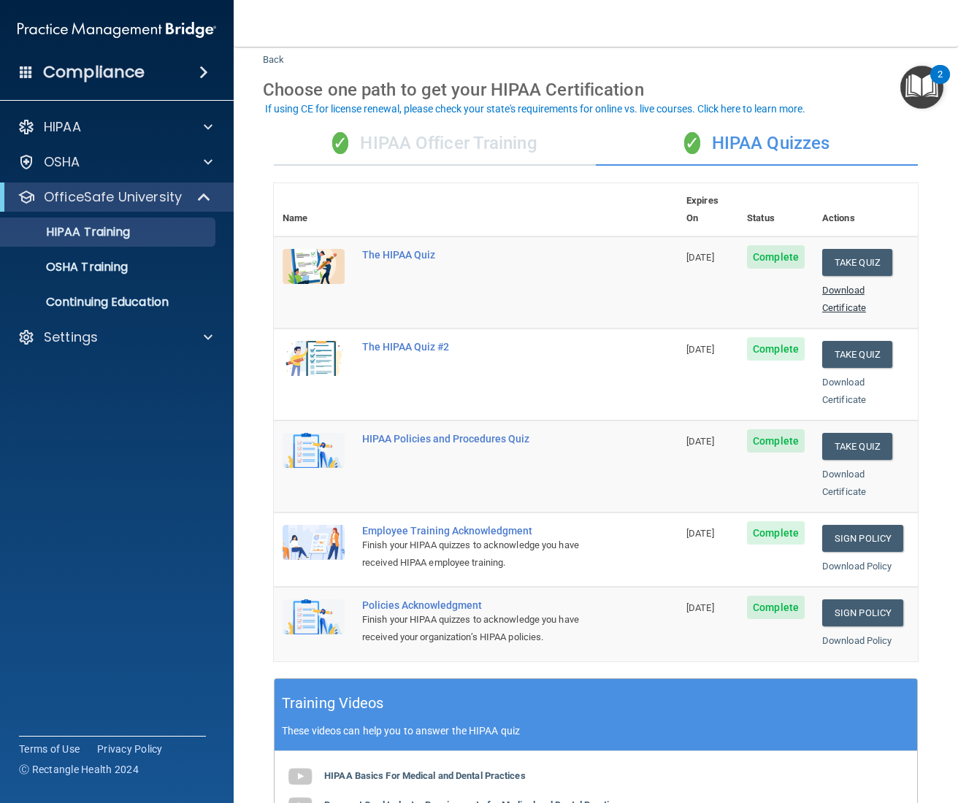
click at [844, 285] on link "Download Certificate" at bounding box center [844, 299] width 44 height 28
click at [839, 377] on link "Download Certificate" at bounding box center [844, 391] width 44 height 28
click at [838, 469] on link "Download Certificate" at bounding box center [844, 483] width 44 height 28
click at [853, 561] on link "Download Policy" at bounding box center [857, 566] width 70 height 11
click at [843, 635] on link "Download Policy" at bounding box center [857, 640] width 70 height 11
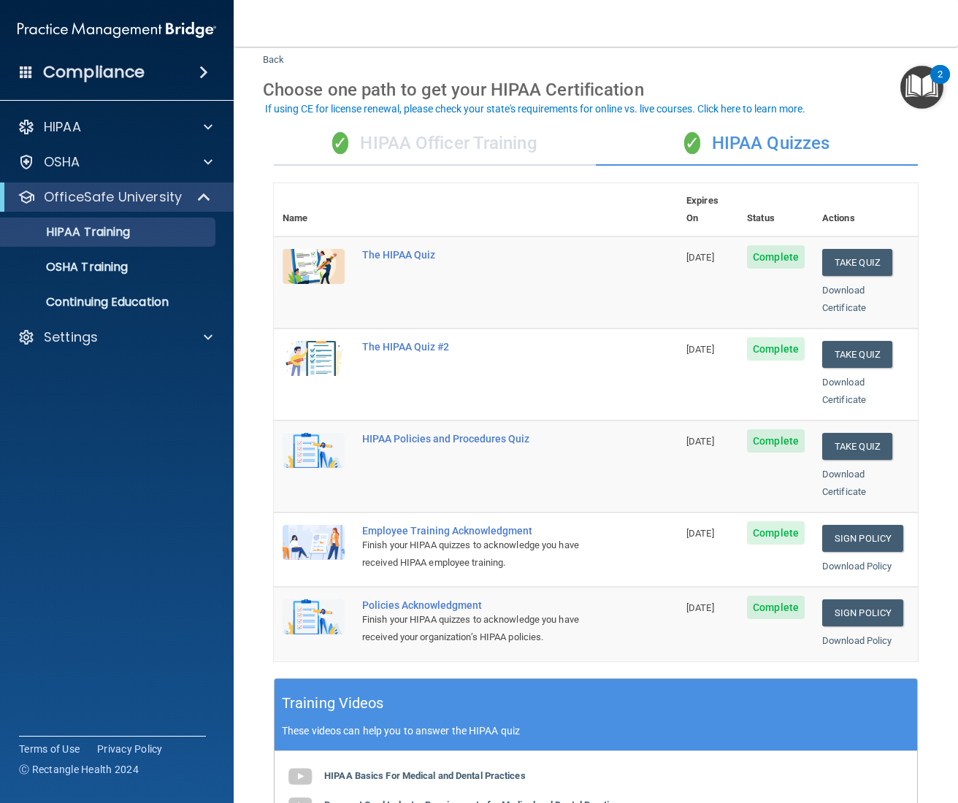
click at [482, 138] on div "✓ HIPAA Officer Training" at bounding box center [435, 144] width 322 height 44
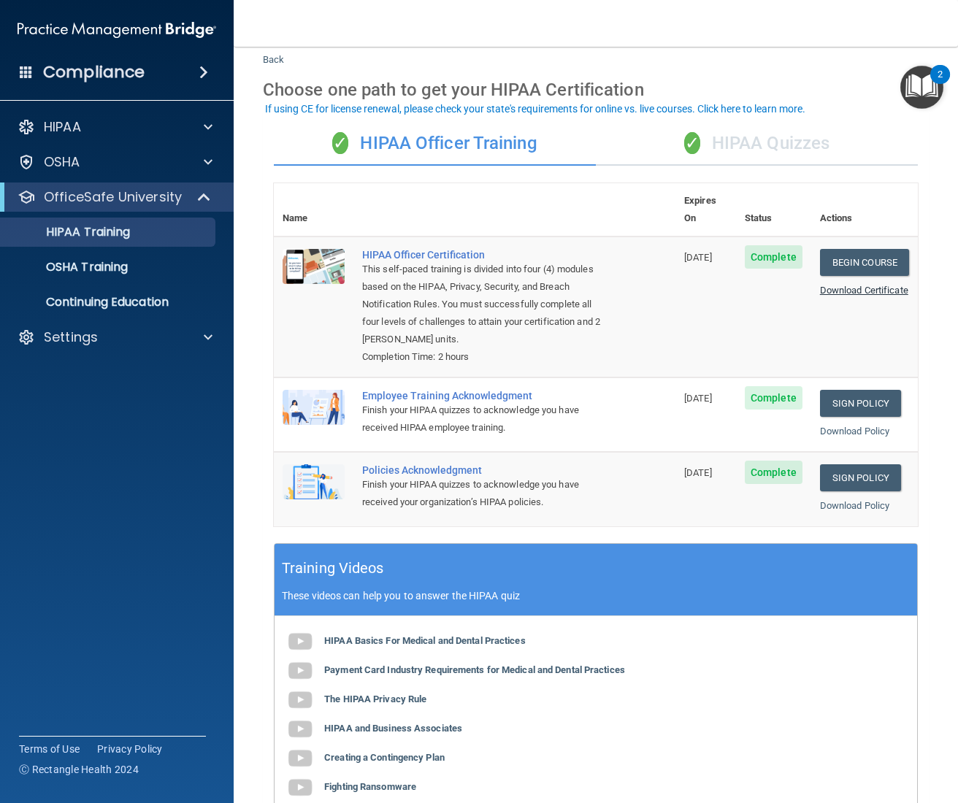
click at [820, 285] on link "Download Certificate" at bounding box center [864, 290] width 88 height 11
click at [860, 426] on link "Download Policy" at bounding box center [855, 431] width 70 height 11
click at [832, 500] on link "Download Policy" at bounding box center [855, 505] width 70 height 11
click at [120, 261] on p "OSHA Training" at bounding box center [68, 267] width 118 height 15
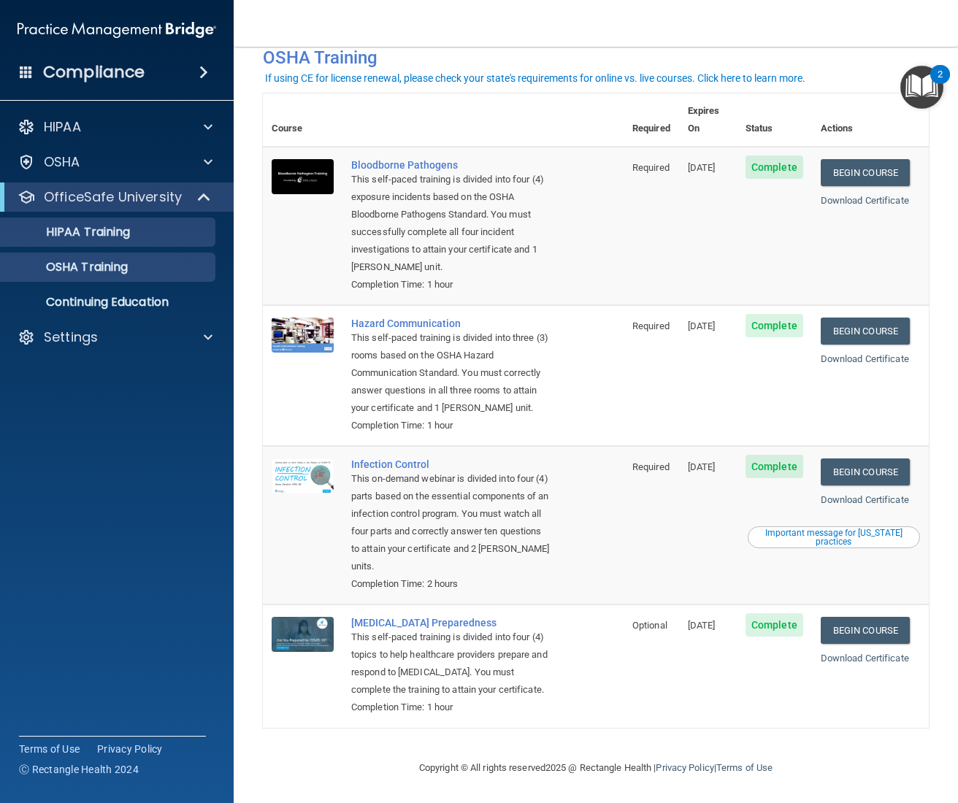
click at [112, 229] on p "HIPAA Training" at bounding box center [69, 232] width 120 height 15
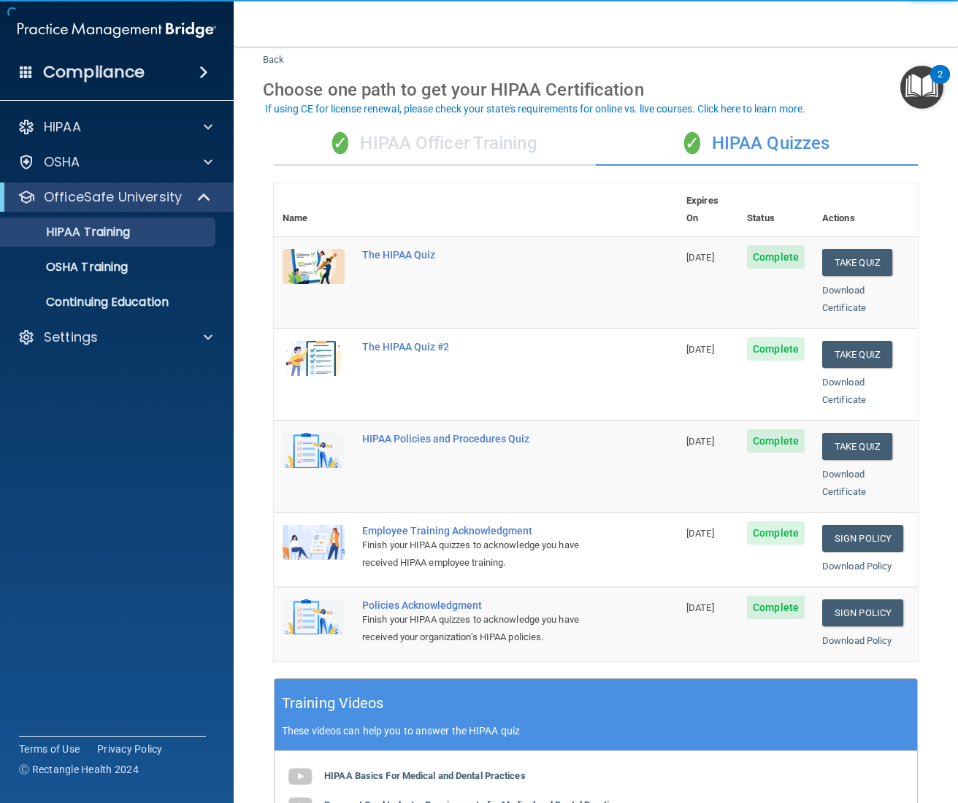
click at [416, 144] on div "✓ HIPAA Officer Training" at bounding box center [435, 144] width 322 height 44
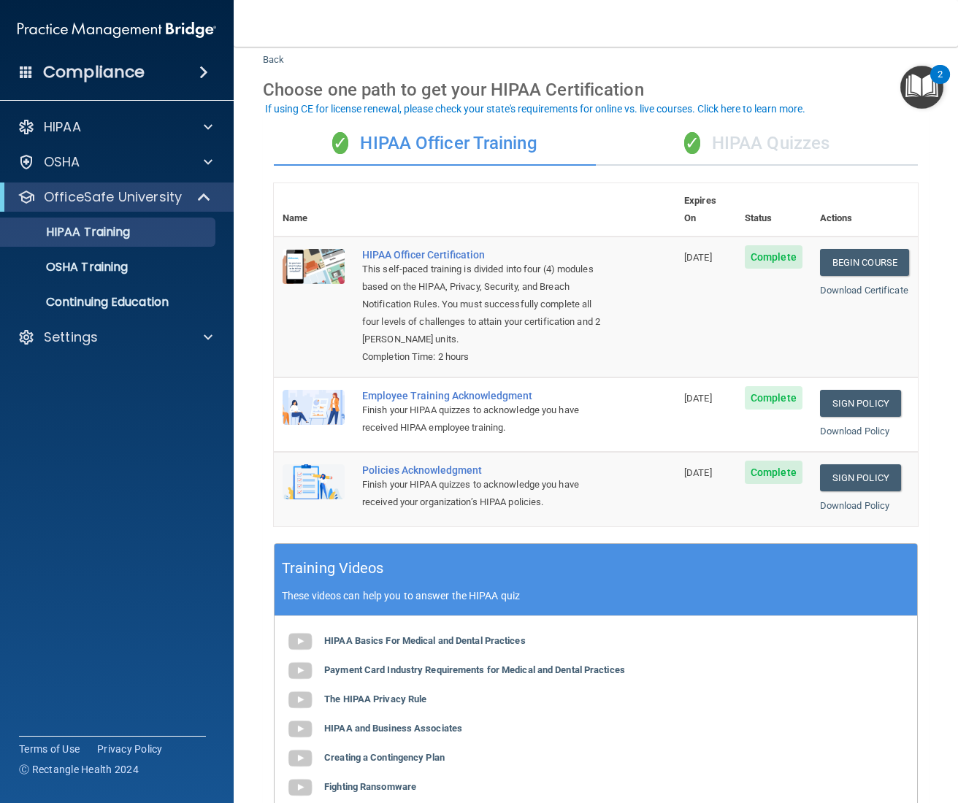
click at [728, 142] on div "✓ HIPAA Quizzes" at bounding box center [757, 144] width 322 height 44
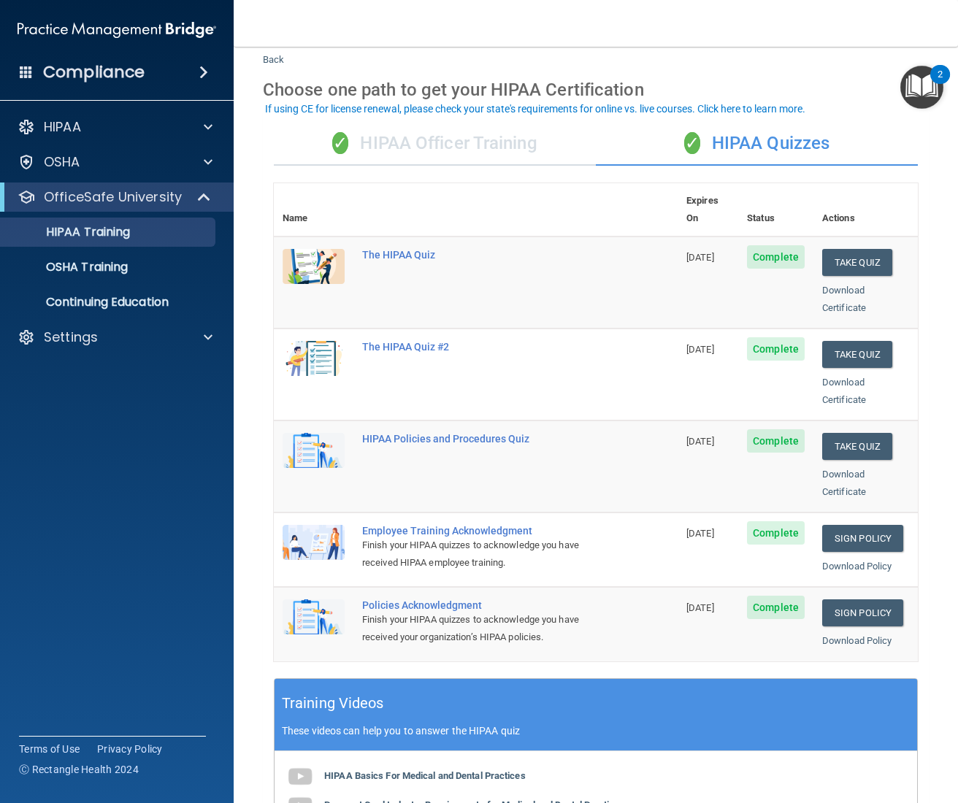
click at [431, 162] on div "✓ HIPAA Officer Training ✓ HIPAA Quizzes Name Expires On Status Actions The HIP…" at bounding box center [596, 592] width 666 height 962
click at [451, 150] on div "✓ HIPAA Officer Training" at bounding box center [435, 144] width 322 height 44
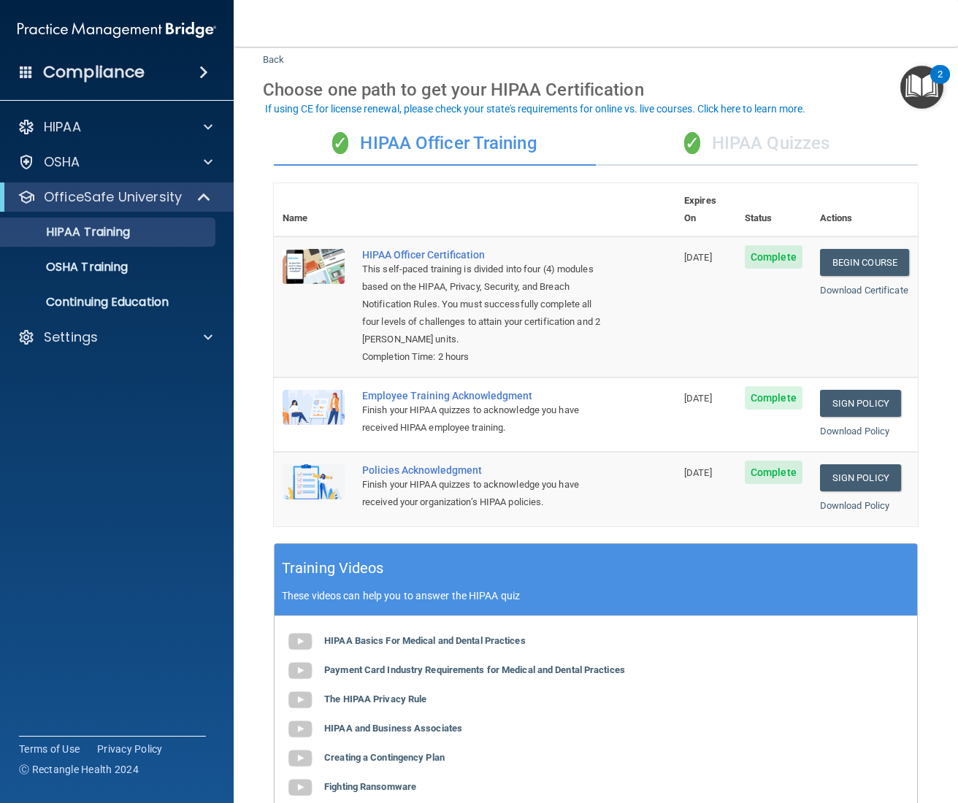
click at [734, 150] on div "✓ HIPAA Quizzes" at bounding box center [757, 144] width 322 height 44
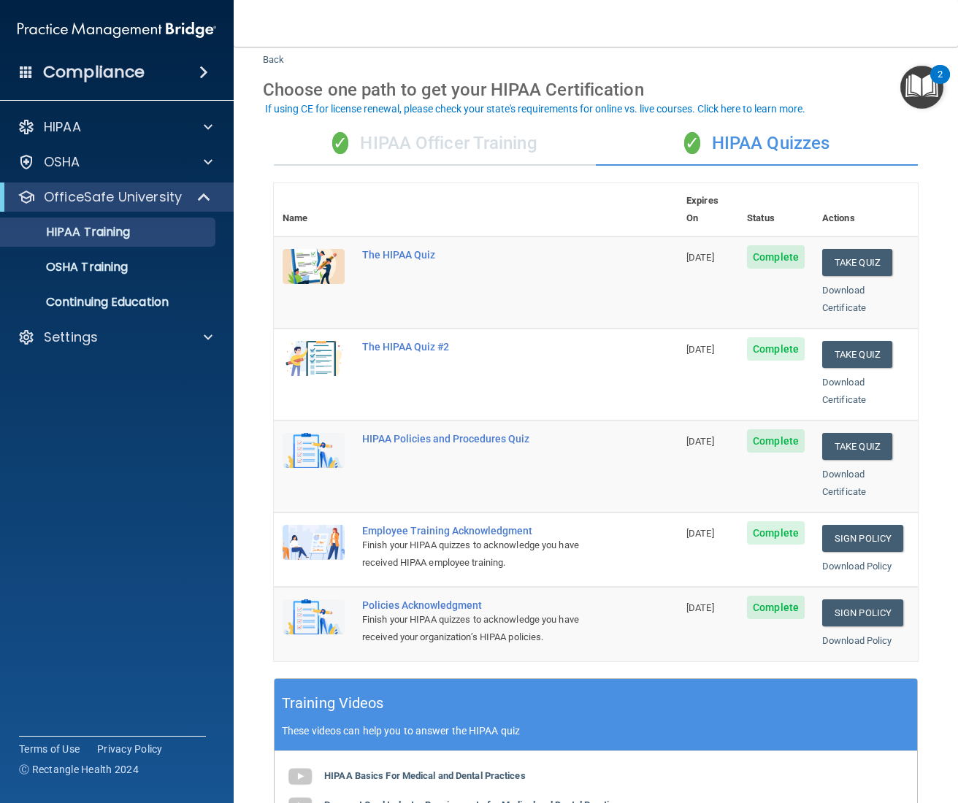
click at [526, 152] on div "✓ HIPAA Officer Training" at bounding box center [435, 144] width 322 height 44
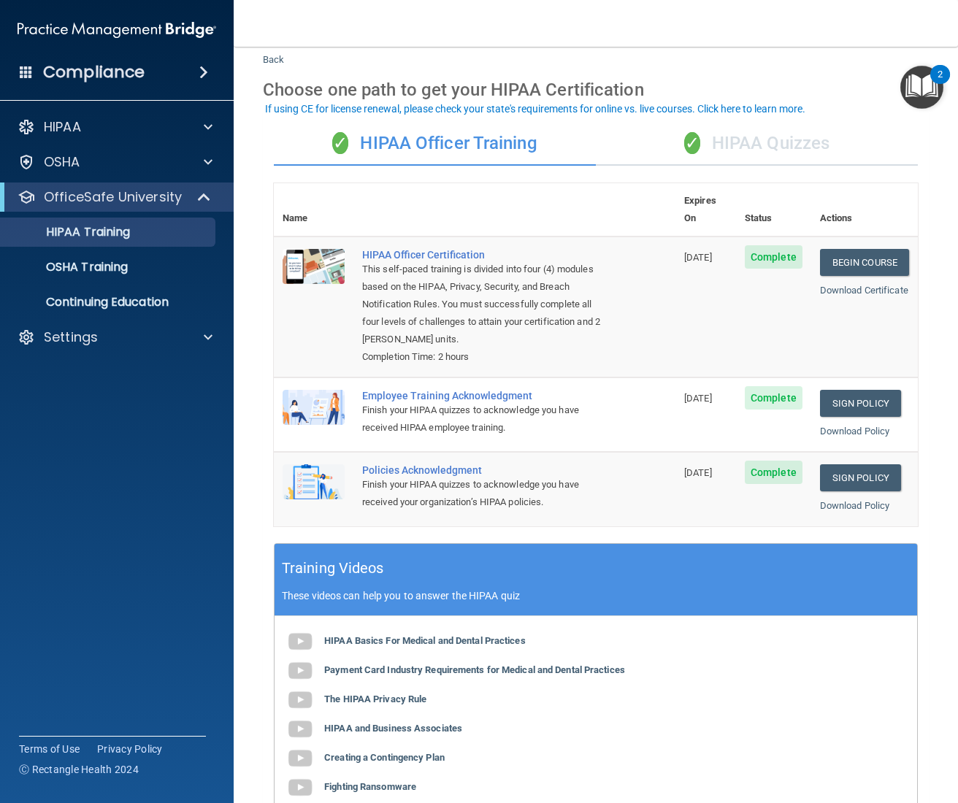
click at [755, 137] on div "✓ HIPAA Quizzes" at bounding box center [757, 144] width 322 height 44
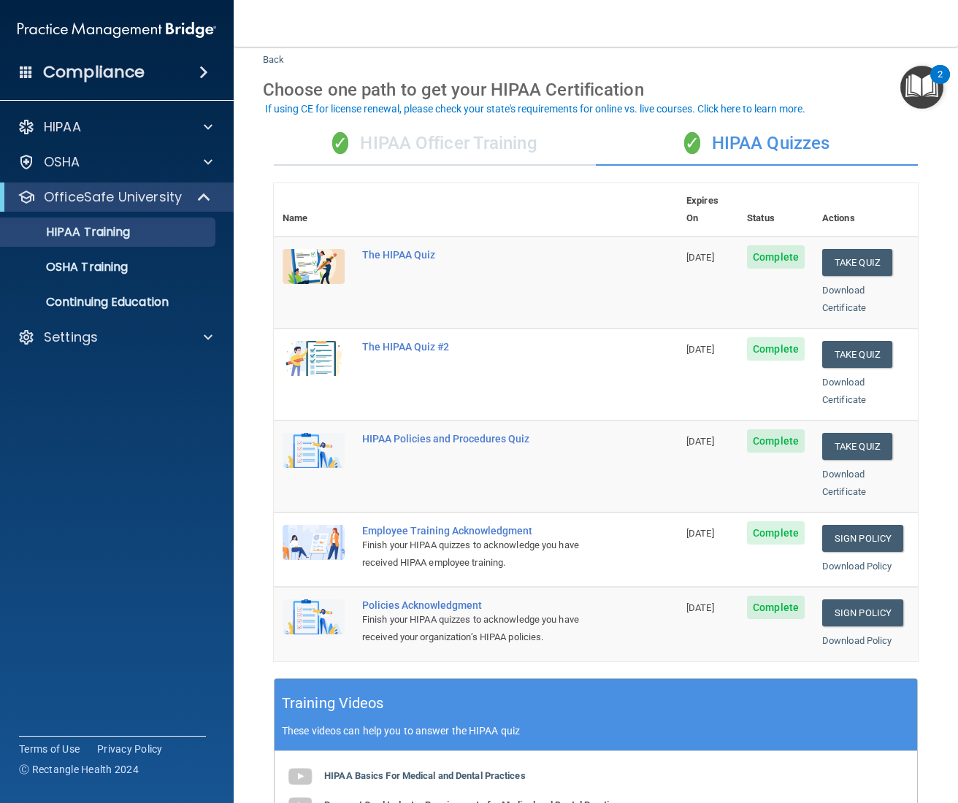
click at [514, 143] on div "✓ HIPAA Officer Training" at bounding box center [435, 144] width 322 height 44
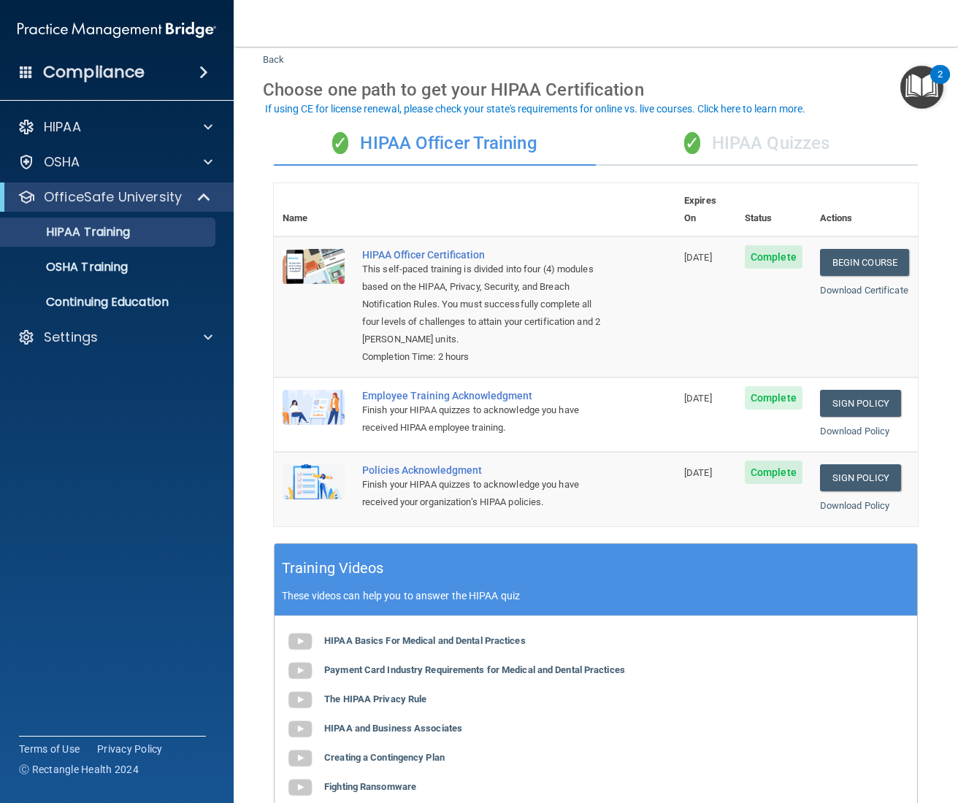
click at [718, 143] on div "✓ HIPAA Quizzes" at bounding box center [757, 144] width 322 height 44
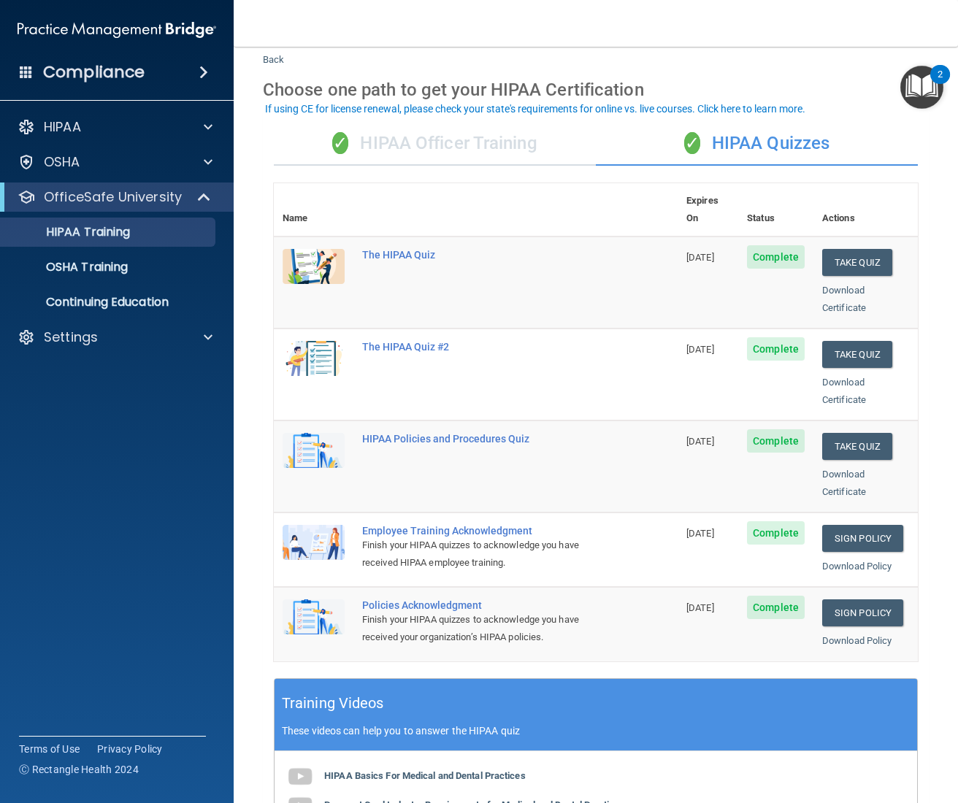
click at [509, 147] on div "✓ HIPAA Officer Training" at bounding box center [435, 144] width 322 height 44
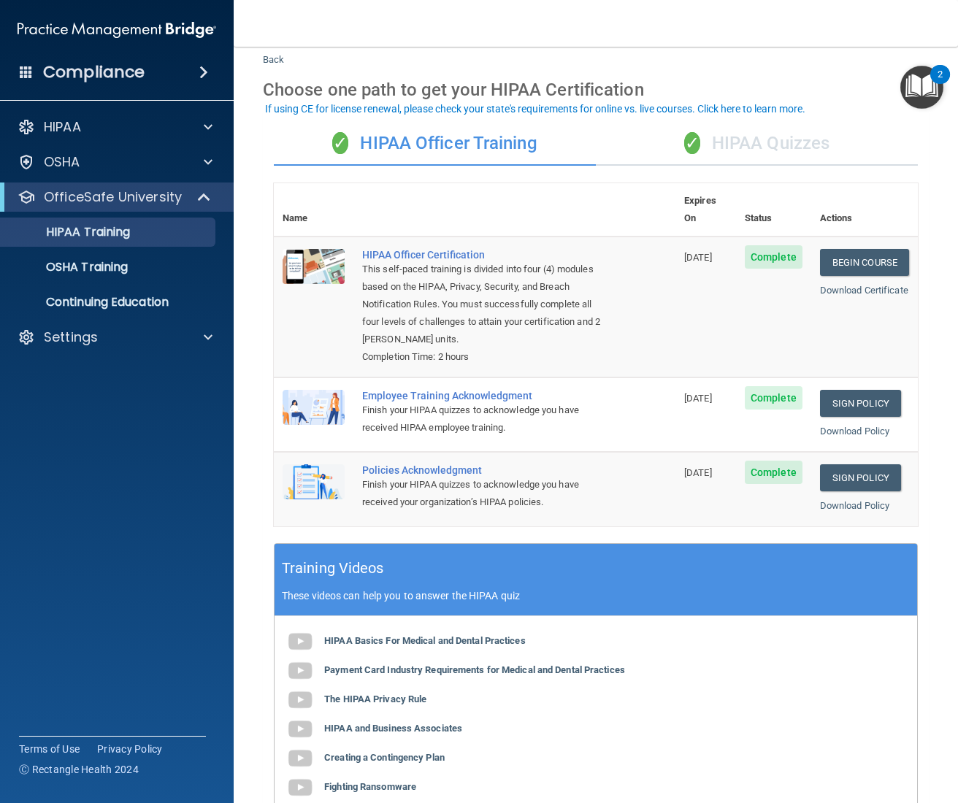
click at [713, 147] on div "✓ HIPAA Quizzes" at bounding box center [757, 144] width 322 height 44
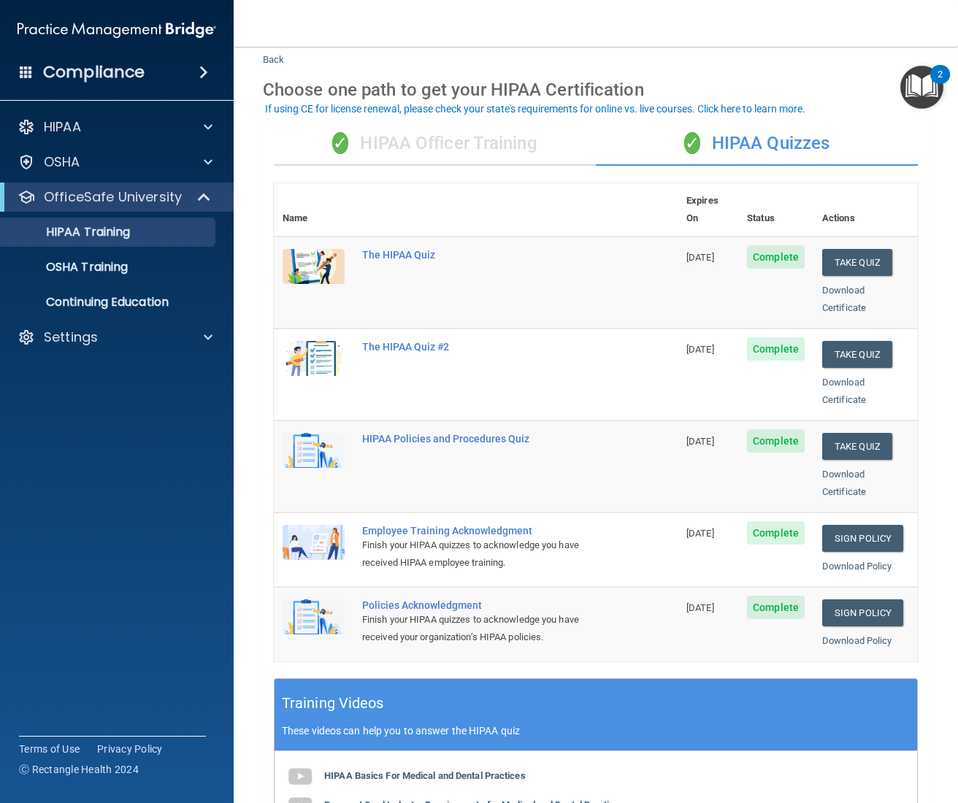
click at [543, 139] on div "✓ HIPAA Officer Training" at bounding box center [435, 144] width 322 height 44
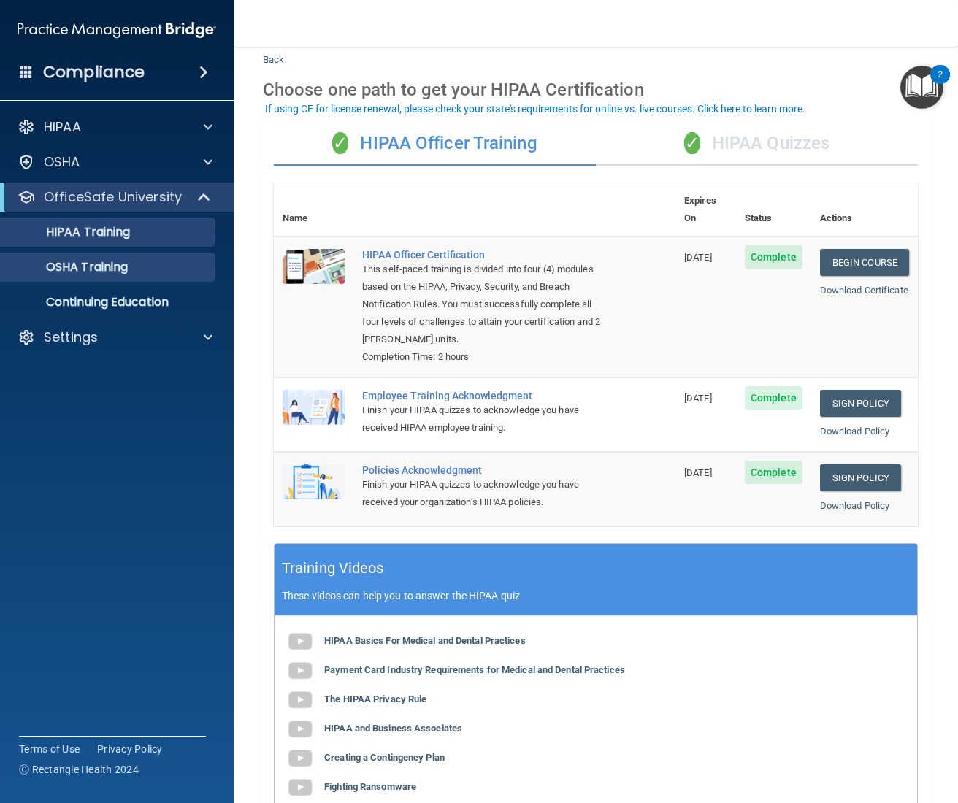
click at [93, 263] on p "OSHA Training" at bounding box center [68, 267] width 118 height 15
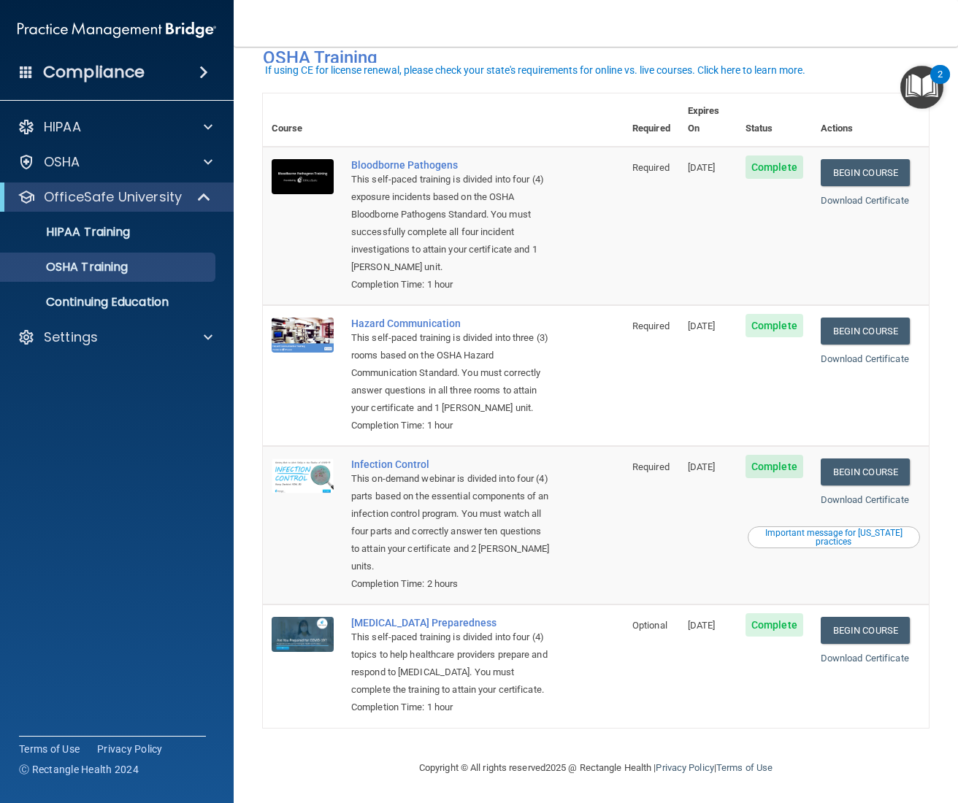
scroll to position [45, 0]
click at [866, 195] on link "Download Certificate" at bounding box center [865, 200] width 88 height 11
click at [891, 353] on link "Download Certificate" at bounding box center [865, 358] width 88 height 11
click at [873, 494] on link "Download Certificate" at bounding box center [865, 499] width 88 height 11
click at [877, 653] on link "Download Certificate" at bounding box center [865, 658] width 88 height 11
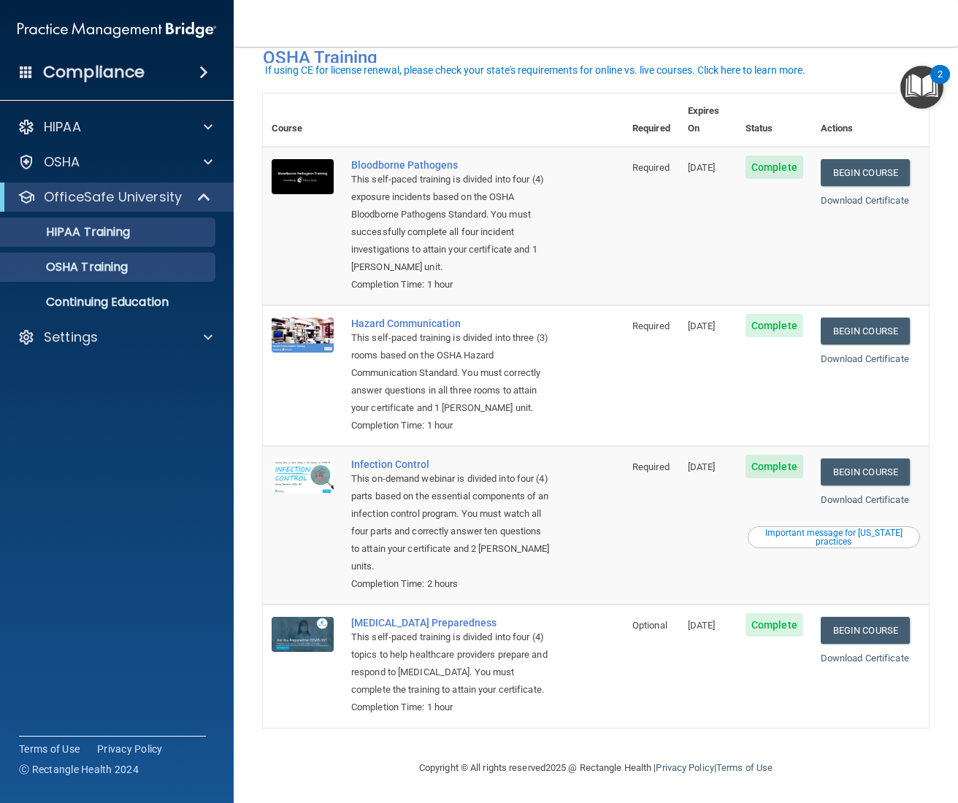
click at [149, 240] on link "HIPAA Training" at bounding box center [100, 232] width 230 height 29
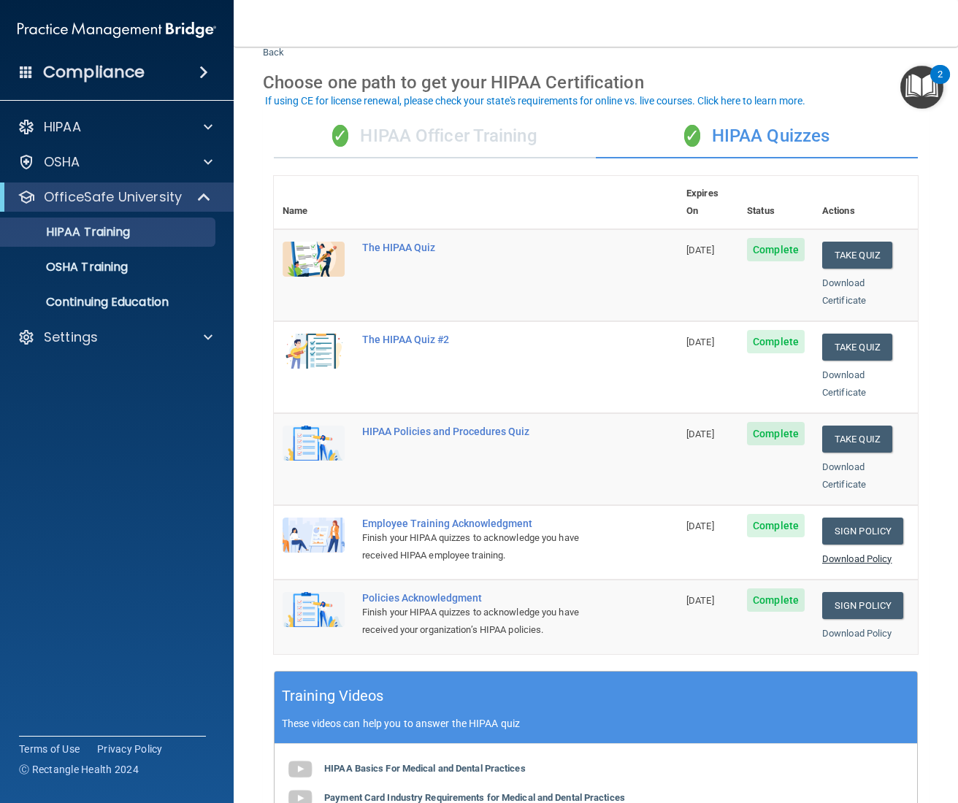
click at [876, 553] on link "Download Policy" at bounding box center [857, 558] width 70 height 11
click at [868, 625] on div "Download Policy" at bounding box center [865, 634] width 87 height 18
click at [866, 628] on link "Download Policy" at bounding box center [857, 633] width 70 height 11
click at [841, 553] on link "Download Policy" at bounding box center [857, 558] width 70 height 11
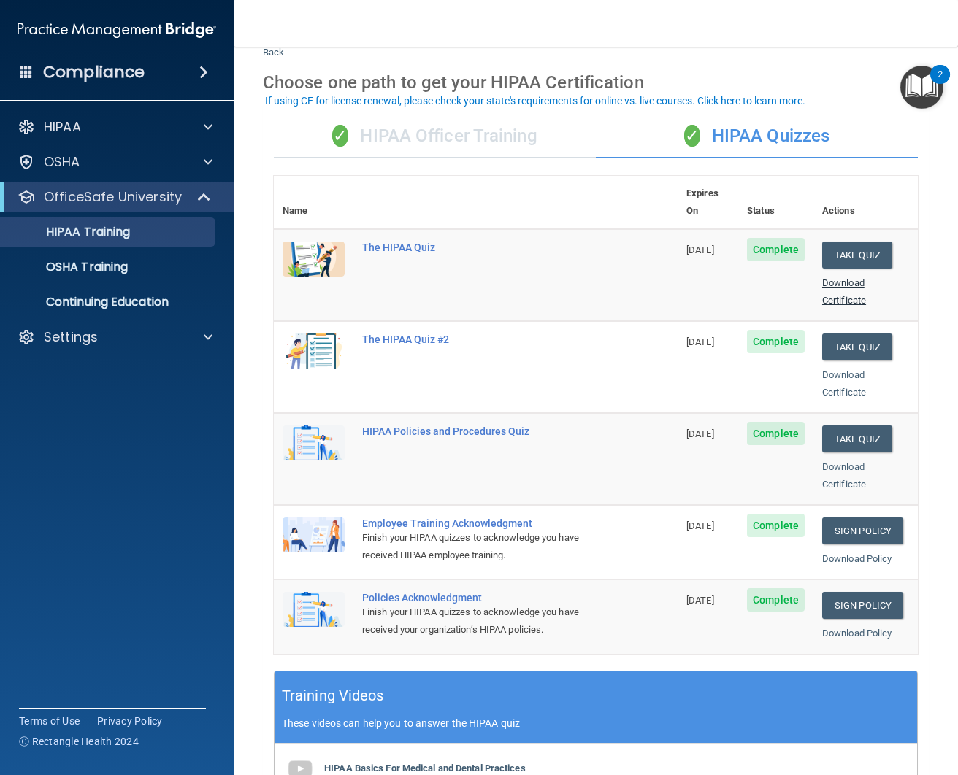
click at [833, 277] on link "Download Certificate" at bounding box center [844, 291] width 44 height 28
click at [854, 369] on link "Download Certificate" at bounding box center [844, 383] width 44 height 28
click at [840, 461] on link "Download Certificate" at bounding box center [844, 475] width 44 height 28
click at [841, 553] on link "Download Policy" at bounding box center [857, 558] width 70 height 11
click at [876, 628] on link "Download Policy" at bounding box center [857, 633] width 70 height 11
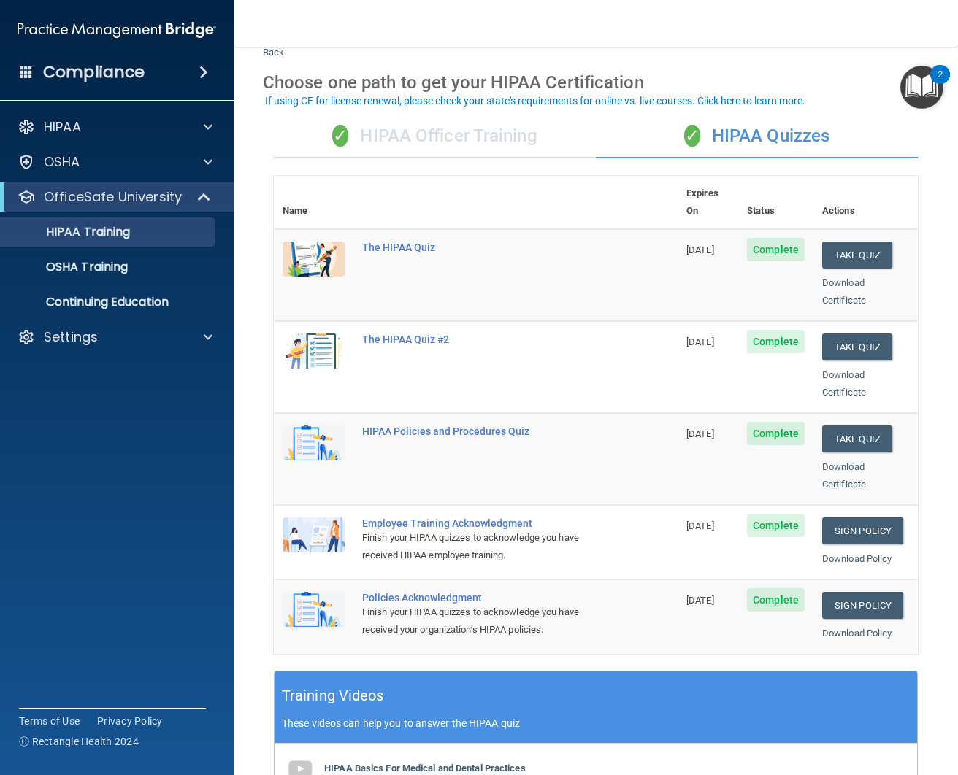
click at [395, 143] on div "✓ HIPAA Officer Training" at bounding box center [435, 137] width 322 height 44
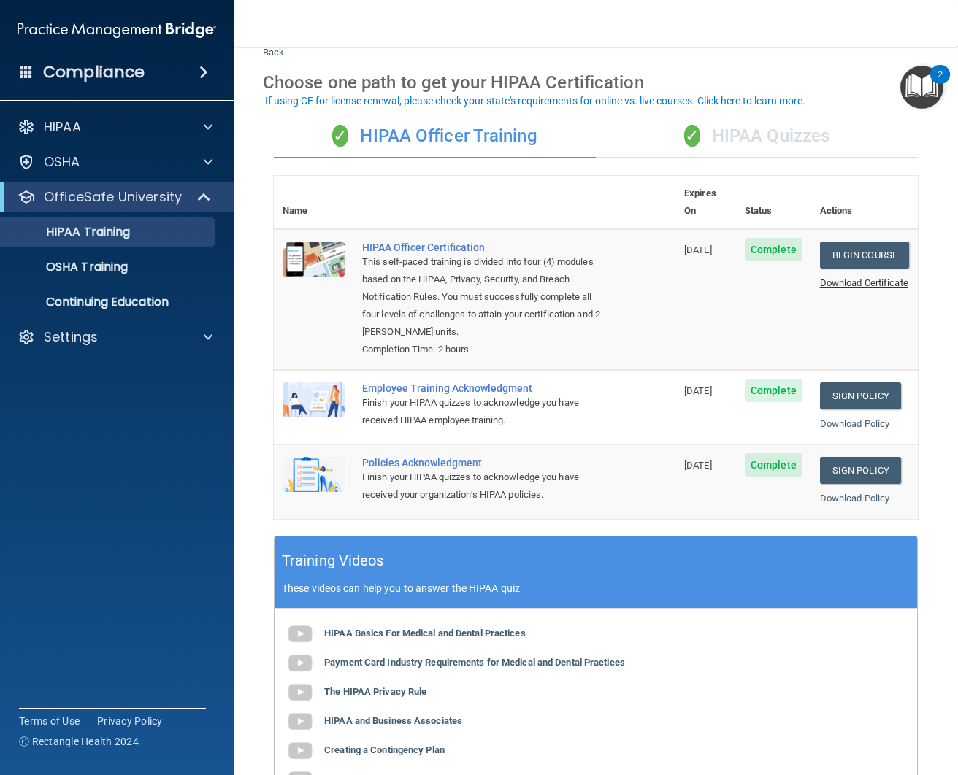
click at [883, 277] on link "Download Certificate" at bounding box center [864, 282] width 88 height 11
click at [859, 418] on link "Download Policy" at bounding box center [855, 423] width 70 height 11
click at [859, 493] on link "Download Policy" at bounding box center [855, 498] width 70 height 11
click at [710, 129] on div "✓ HIPAA Quizzes" at bounding box center [757, 137] width 322 height 44
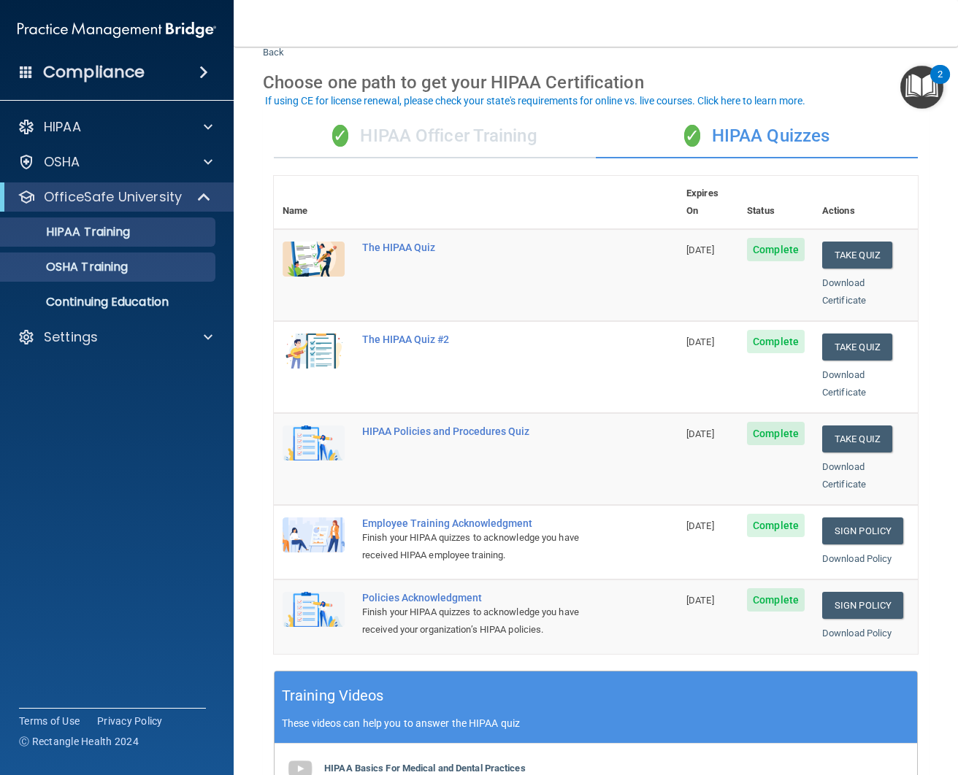
click at [101, 261] on p "OSHA Training" at bounding box center [68, 267] width 118 height 15
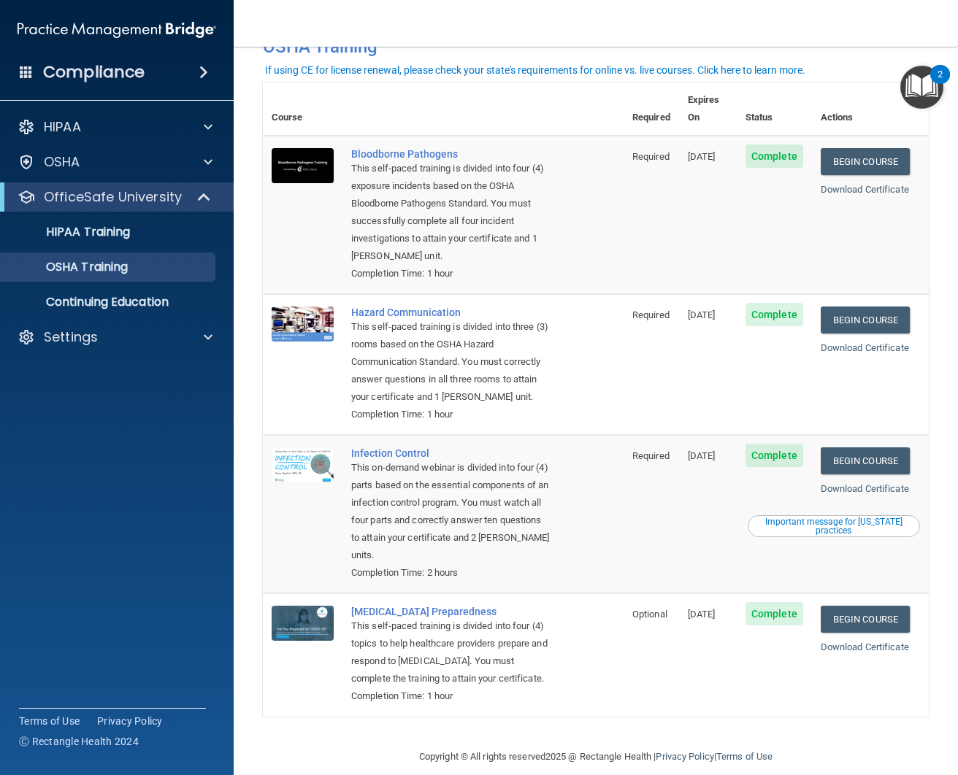
scroll to position [73, 0]
